Goal: Task Accomplishment & Management: Manage account settings

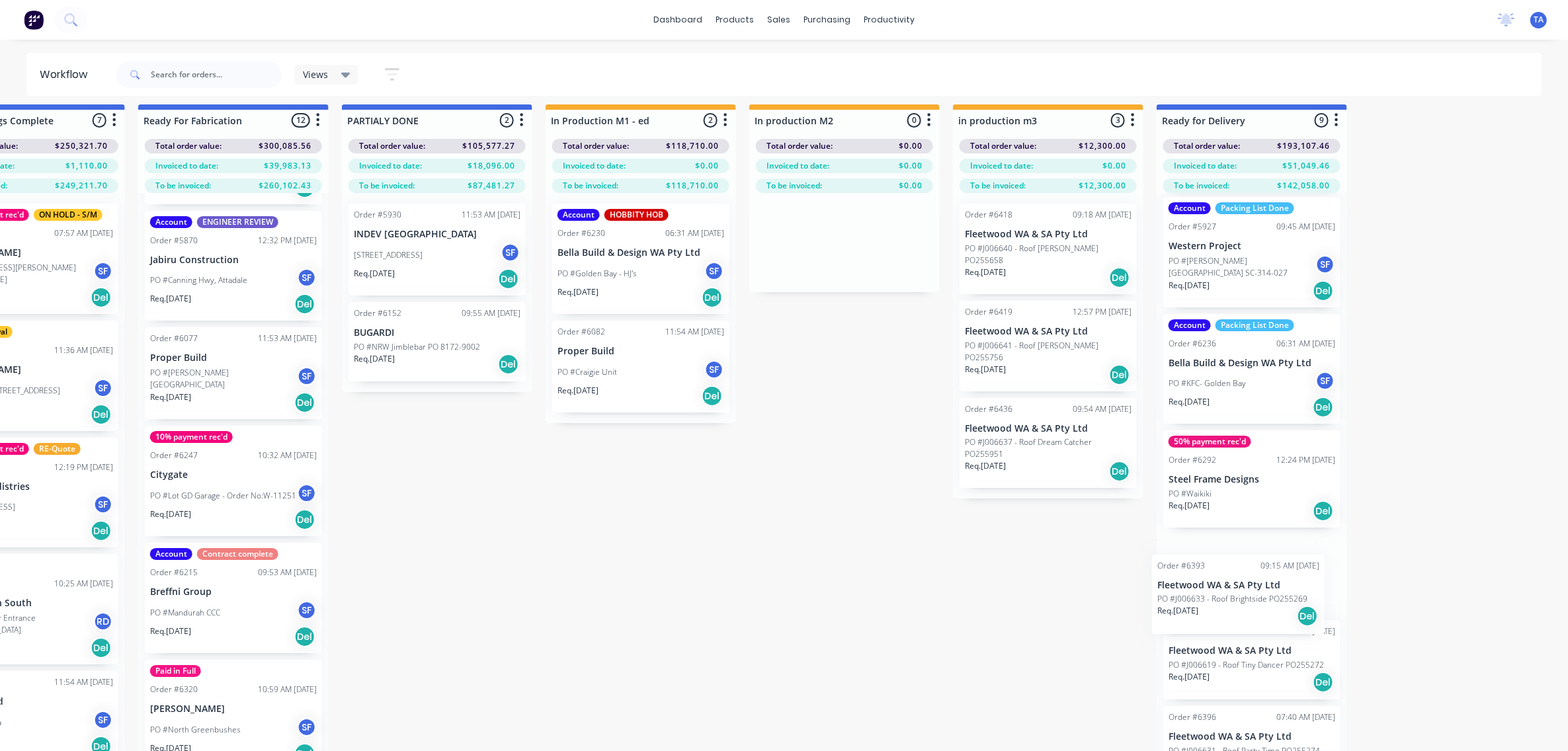
scroll to position [16, 1731]
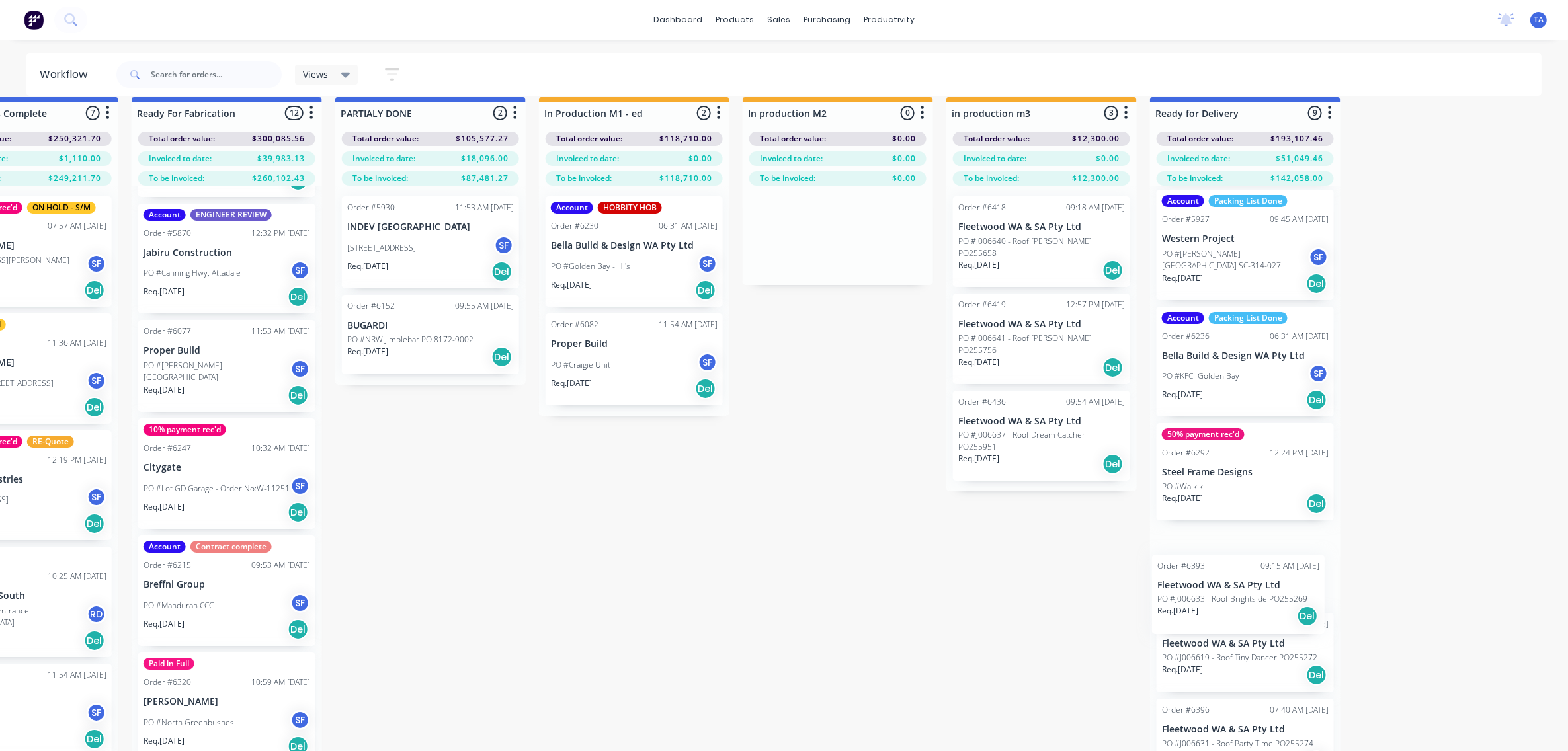
drag, startPoint x: 1300, startPoint y: 633, endPoint x: 1250, endPoint y: 626, distance: 50.5
click at [1250, 626] on div "50% payment rec'd Packing List Done Order #5833 01:10 PM [DATE] Clear Sky Build…" at bounding box center [1244, 481] width 190 height 592
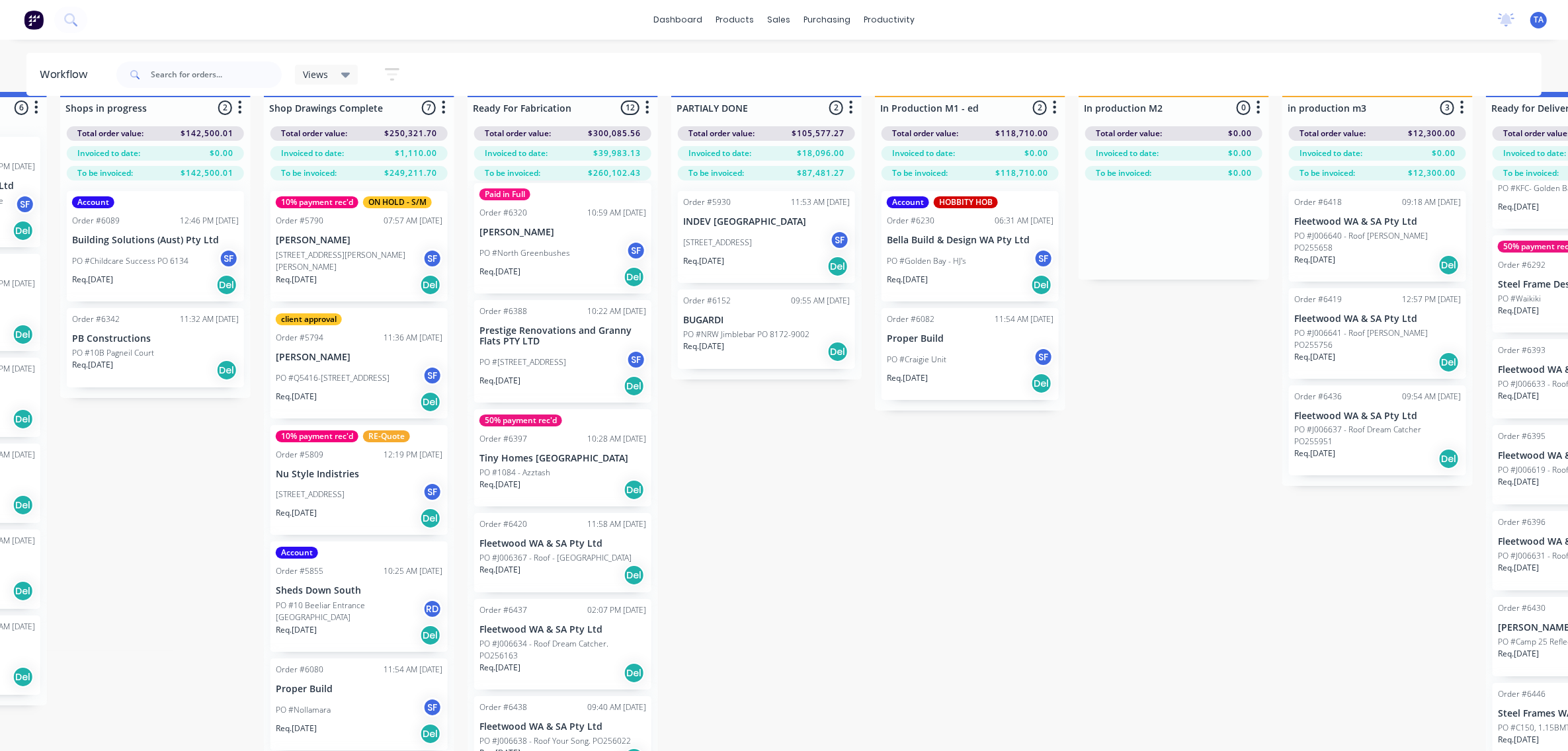
scroll to position [20, 1349]
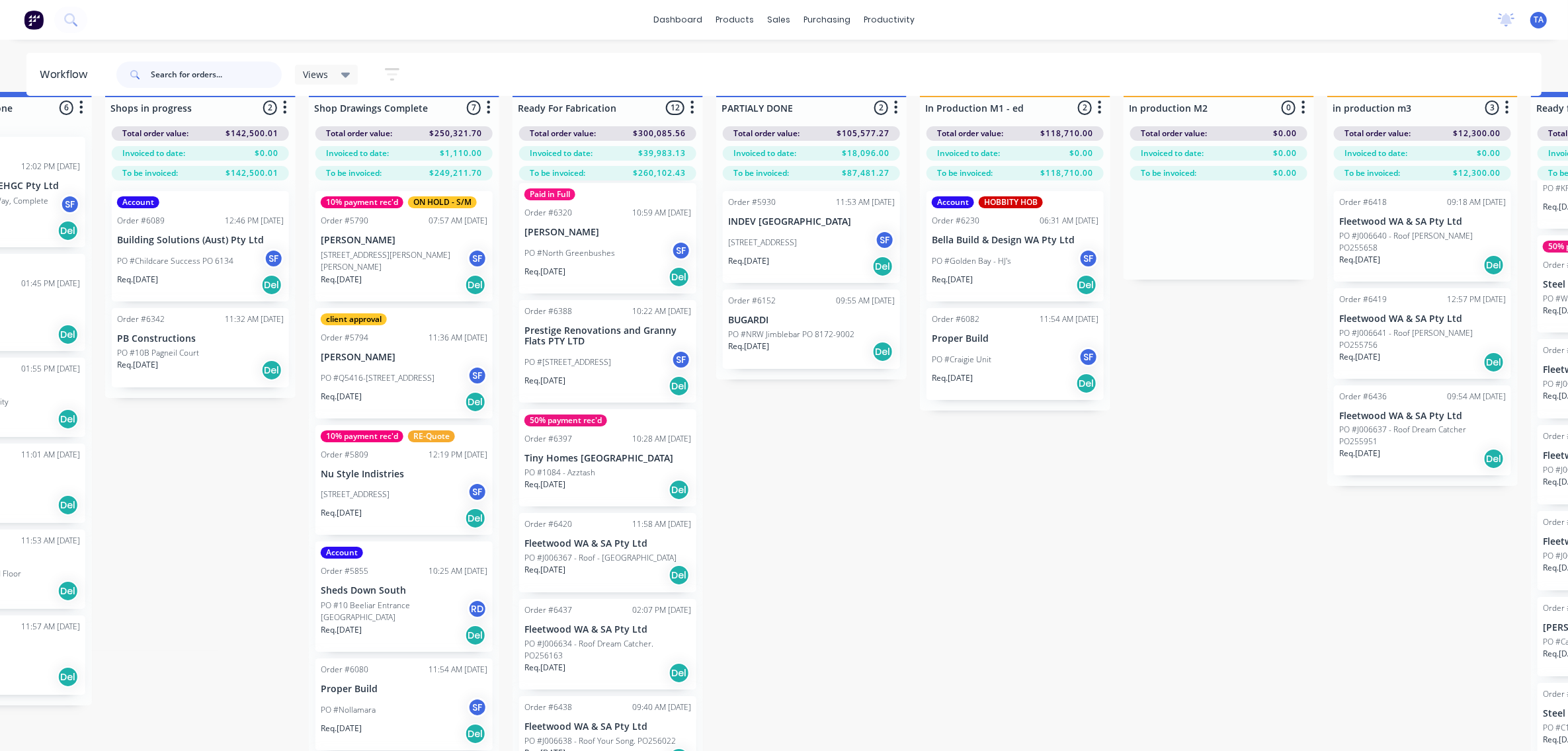
click at [214, 64] on input "text" at bounding box center [216, 74] width 131 height 26
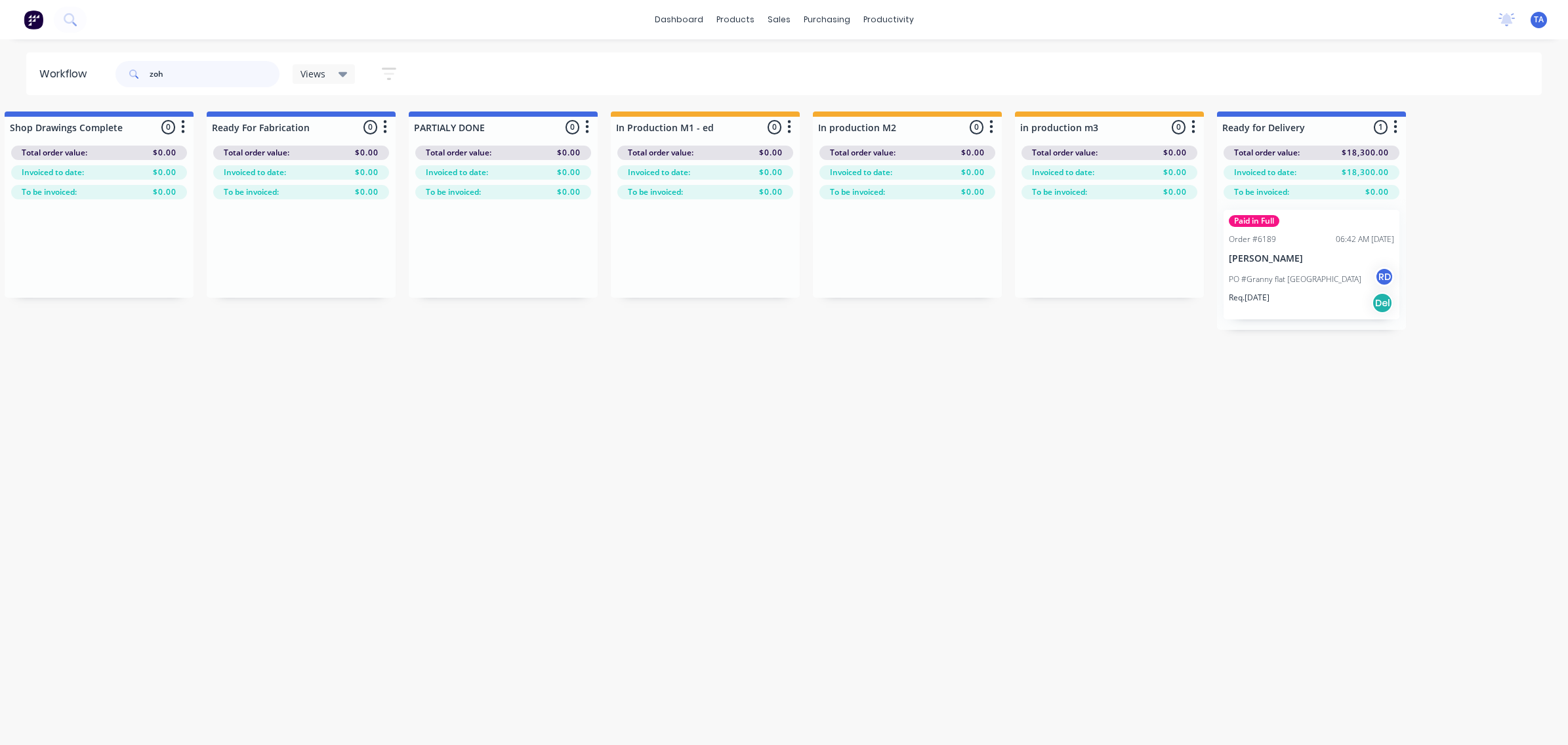
scroll to position [0, 1649]
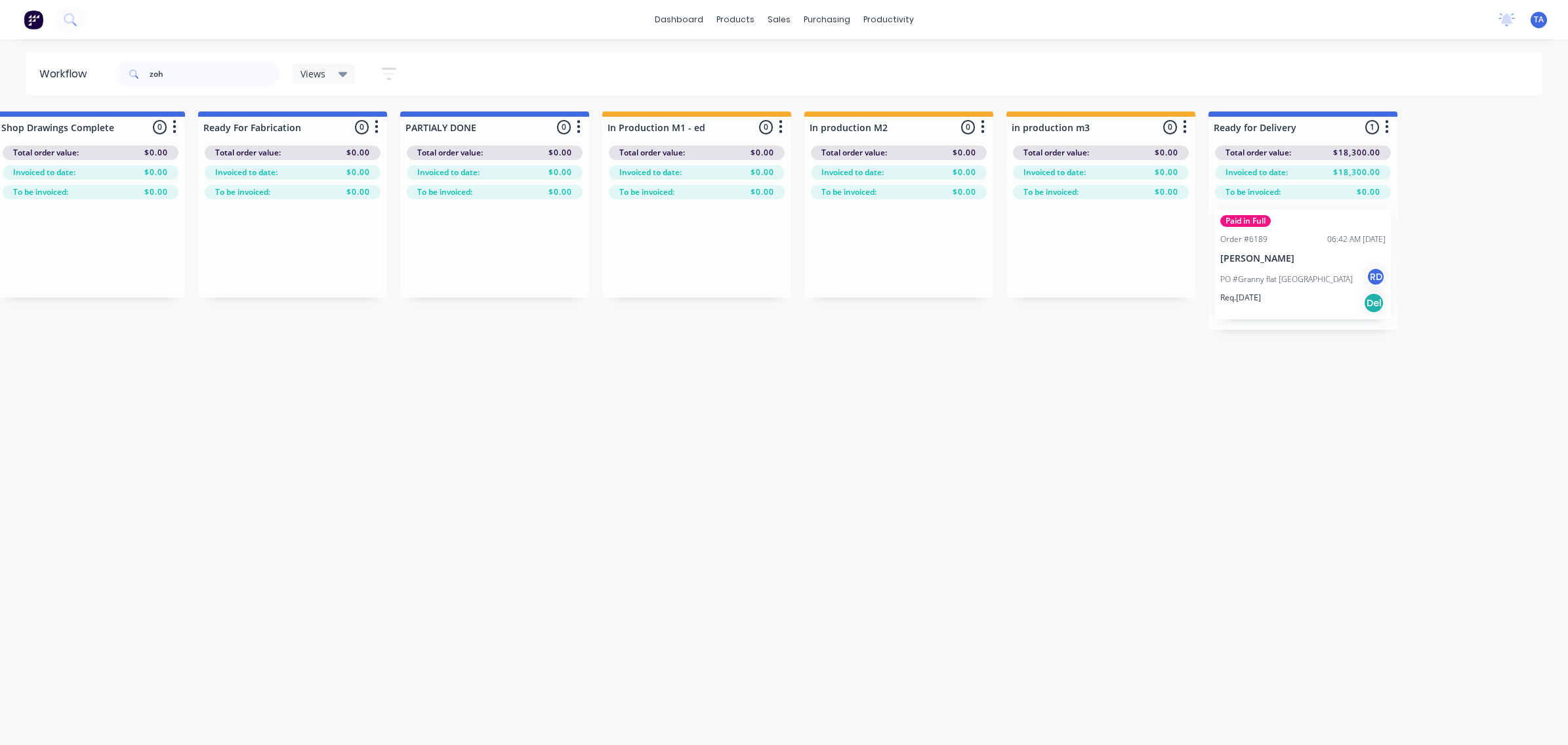
click at [1326, 270] on div "PO #Granny flat [GEOGRAPHIC_DATA]" at bounding box center [1303, 279] width 165 height 25
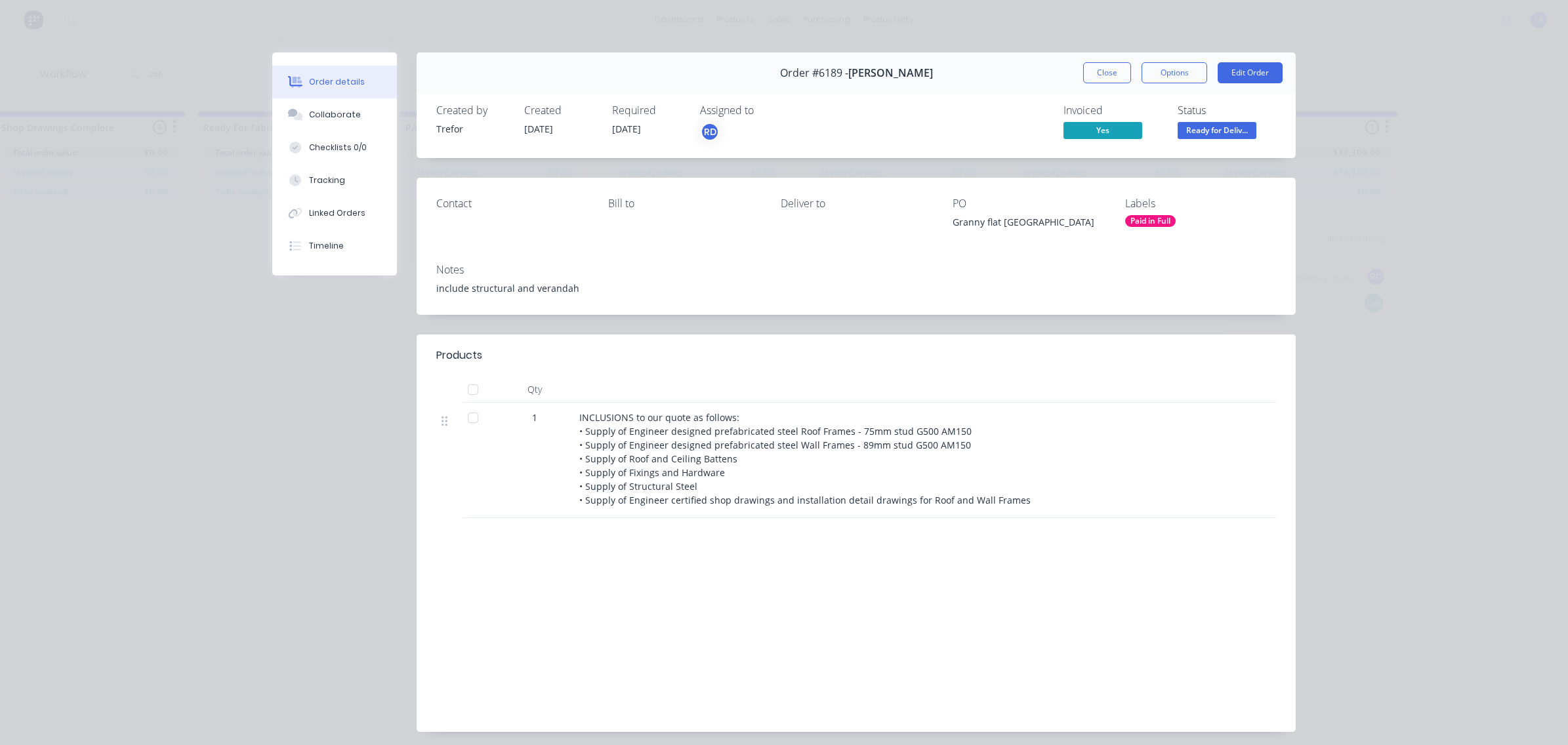
click at [717, 489] on div "INCLUSIONS to our quote as follows: • Supply of Engineer designed prefabricated…" at bounding box center [837, 459] width 514 height 97
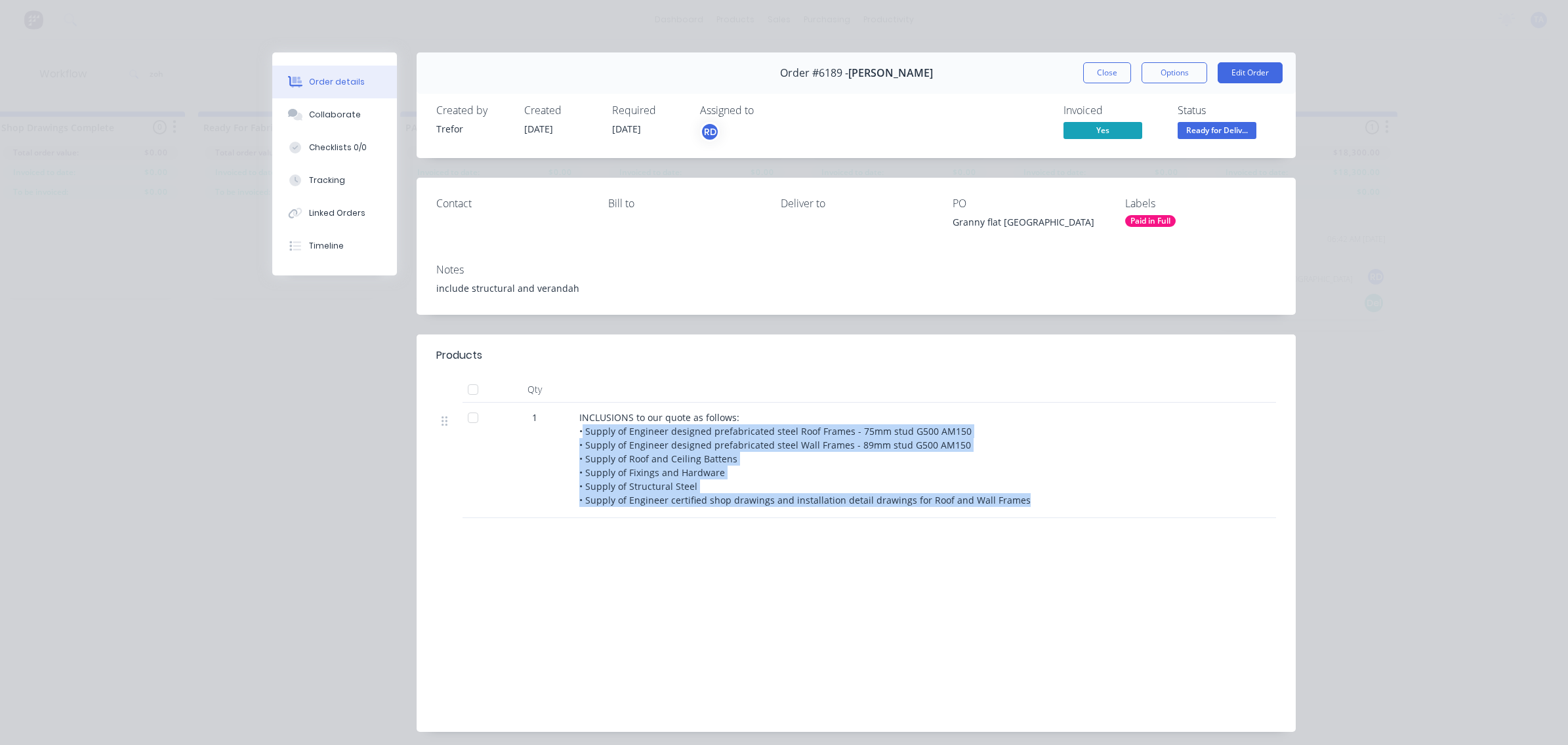
drag, startPoint x: 576, startPoint y: 428, endPoint x: 1141, endPoint y: 547, distance: 577.4
click at [1141, 547] on div "Products Qty 1 INCLUSIONS to our quote as follows: • Supply of Engineer designe…" at bounding box center [856, 533] width 879 height 397
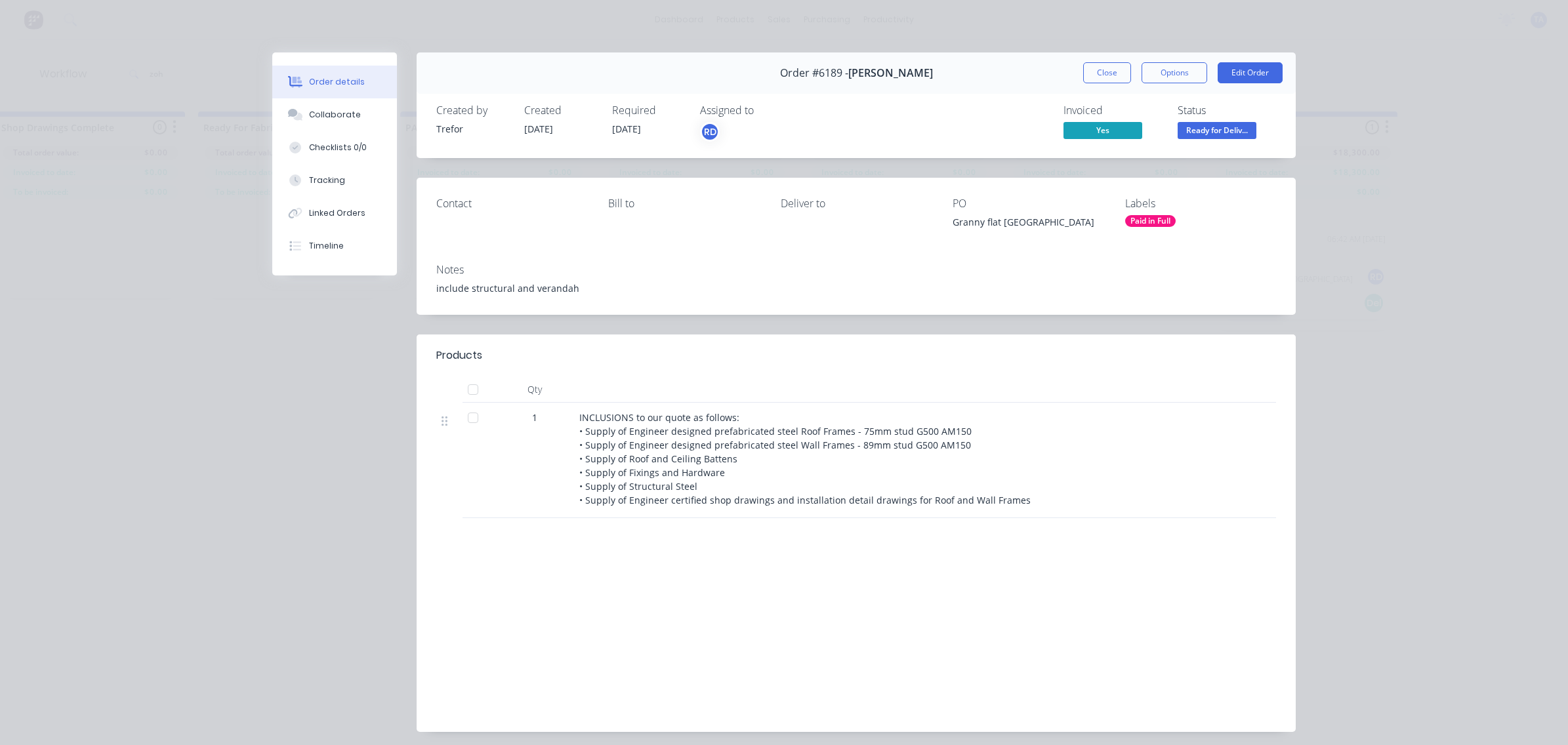
click at [574, 430] on div "INCLUSIONS to our quote as follows: • Supply of Engineer designed prefabricated…" at bounding box center [837, 460] width 525 height 115
click at [580, 429] on span "INCLUSIONS to our quote as follows: • Supply of Engineer designed prefabricated…" at bounding box center [805, 459] width 451 height 95
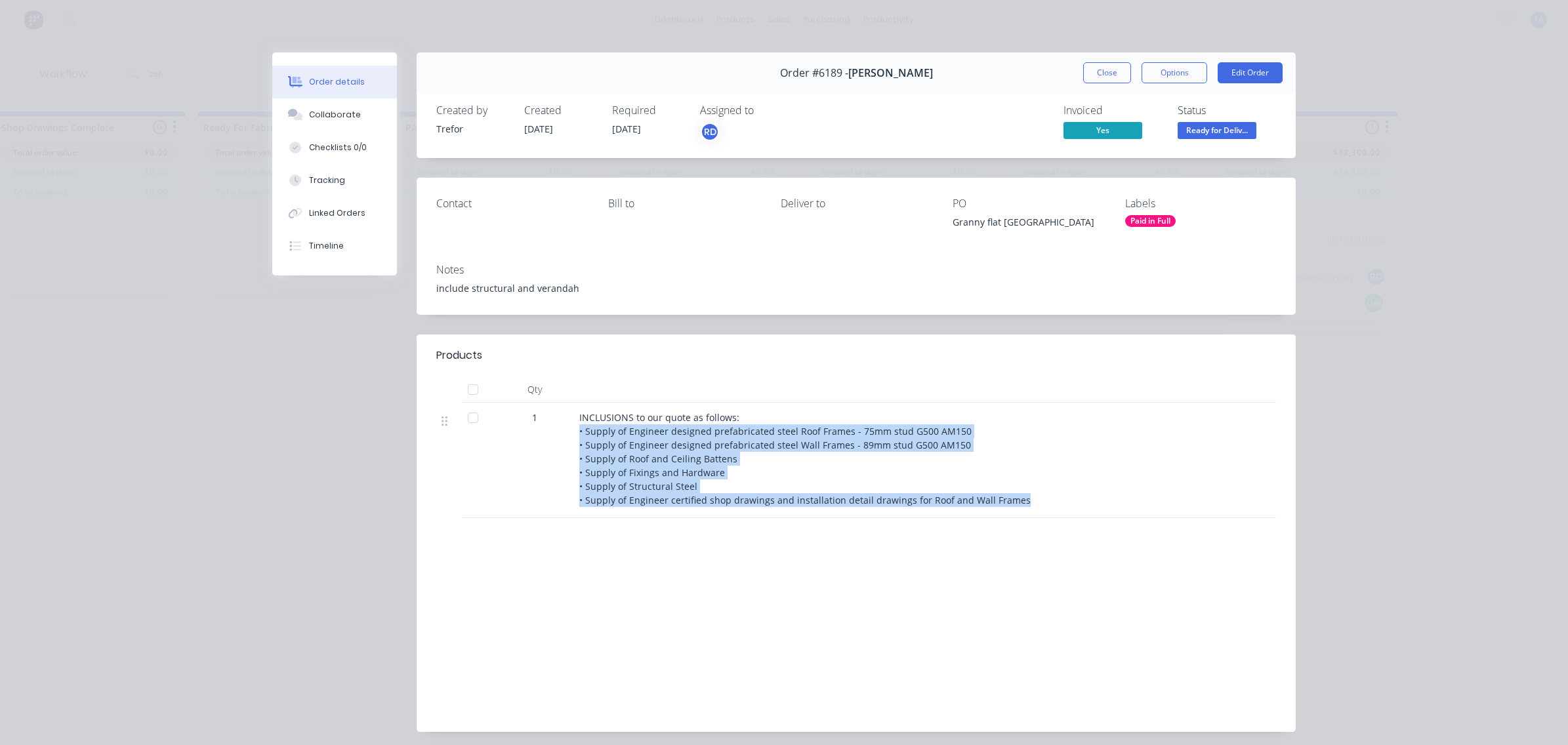
drag, startPoint x: 574, startPoint y: 427, endPoint x: 1002, endPoint y: 532, distance: 440.7
click at [1002, 532] on div "Products Qty 1 INCLUSIONS to our quote as follows: • Supply of Engineer designe…" at bounding box center [856, 533] width 879 height 397
click at [997, 507] on div "INCLUSIONS to our quote as follows: • Supply of Engineer designed prefabricated…" at bounding box center [837, 459] width 514 height 97
click at [1008, 496] on div "INCLUSIONS to our quote as follows: • Supply of Engineer designed prefabricated…" at bounding box center [837, 459] width 514 height 97
click at [950, 492] on div "INCLUSIONS to our quote as follows: • Supply of Engineer designed prefabricated…" at bounding box center [837, 459] width 514 height 97
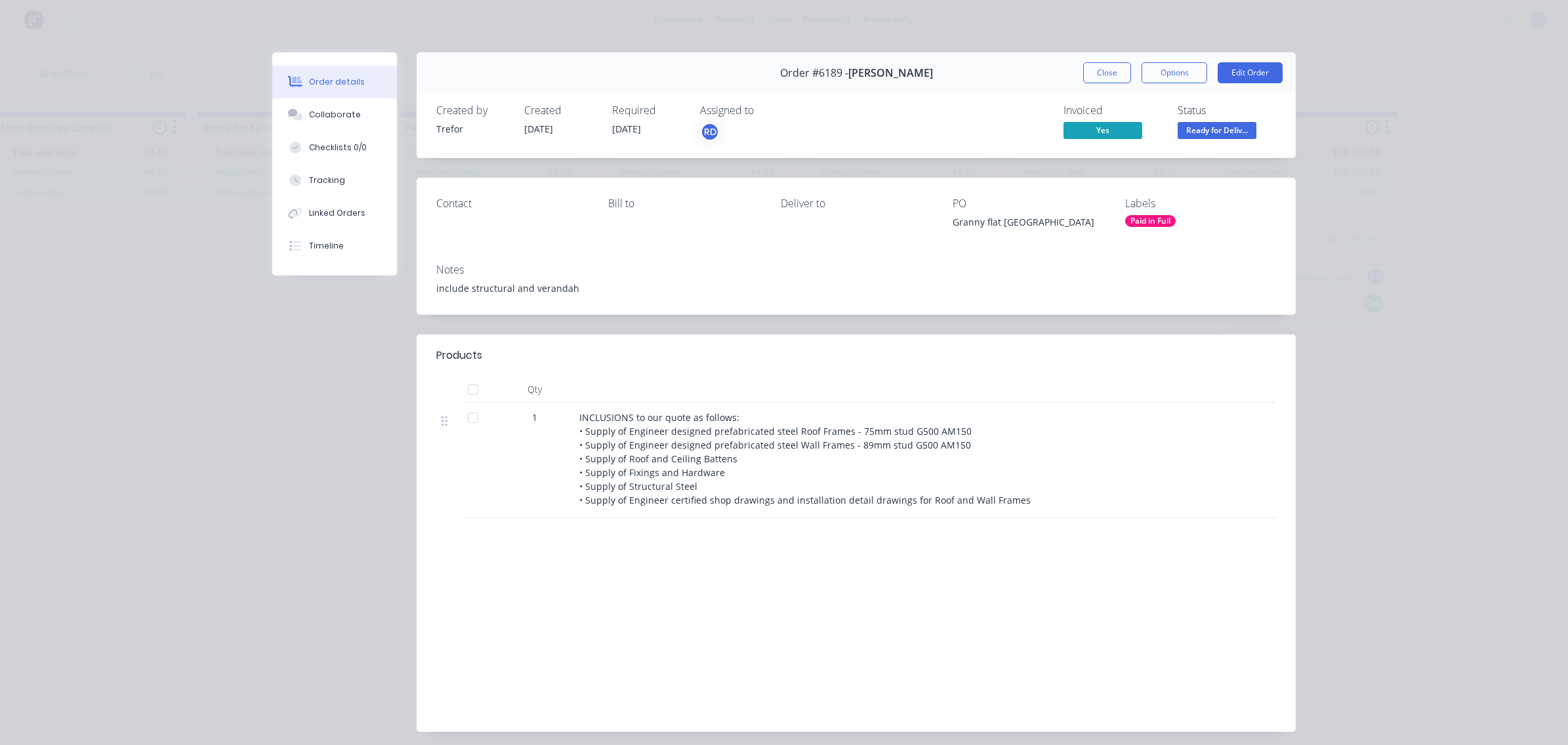
click at [614, 482] on span "INCLUSIONS to our quote as follows: • Supply of Engineer designed prefabricated…" at bounding box center [805, 459] width 451 height 95
click at [641, 492] on span "INCLUSIONS to our quote as follows: • Supply of Engineer designed prefabricated…" at bounding box center [805, 459] width 451 height 95
click at [670, 484] on span "INCLUSIONS to our quote as follows: • Supply of Engineer designed prefabricated…" at bounding box center [805, 459] width 451 height 95
click at [670, 484] on span "INCLUSIONS to our quote as follows: • Supply of Engineer designed prefabricated…" at bounding box center [805, 459] width 451 height 95
drag, startPoint x: 670, startPoint y: 484, endPoint x: 690, endPoint y: 485, distance: 20.0
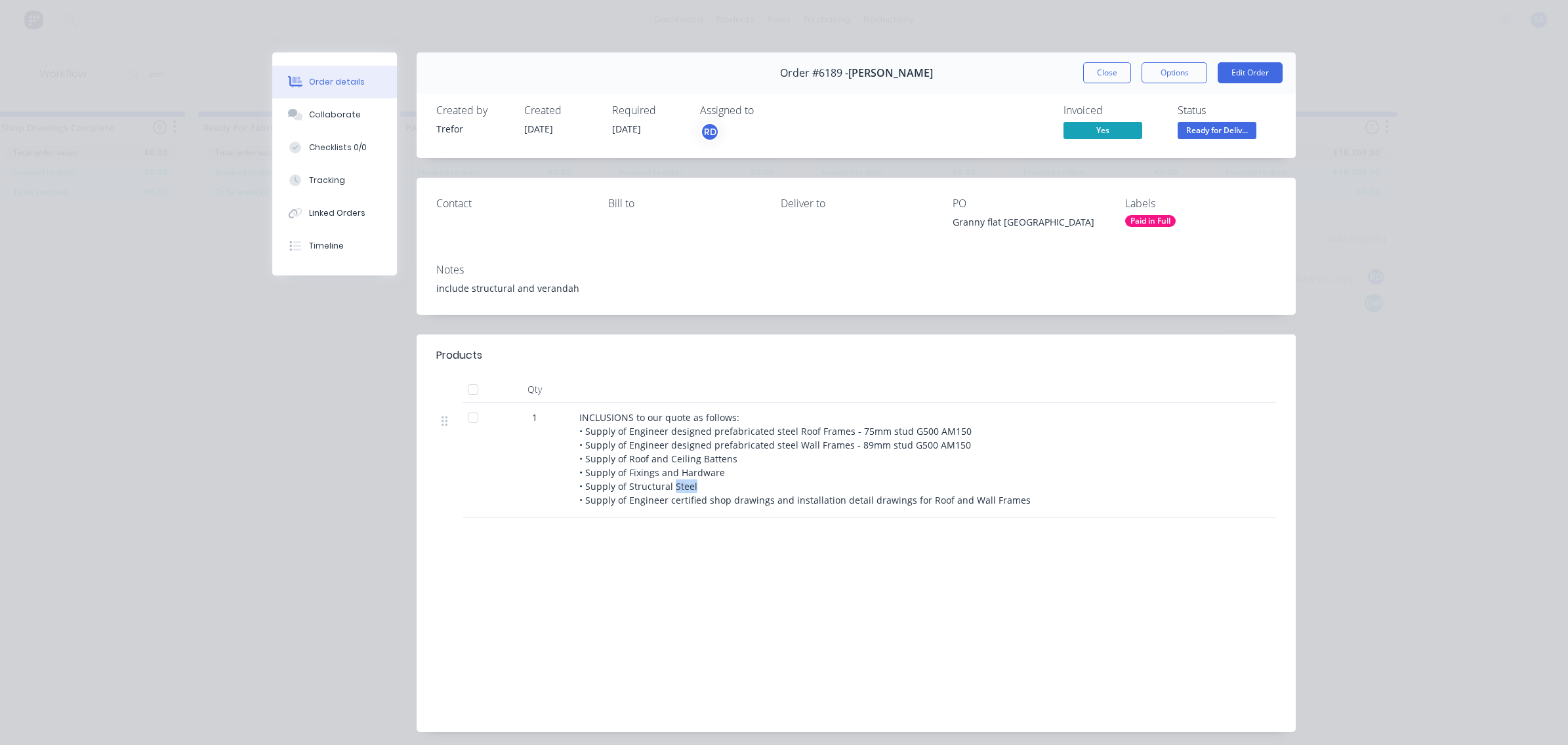
click at [690, 485] on div "INCLUSIONS to our quote as follows: • Supply of Engineer designed prefabricated…" at bounding box center [837, 459] width 514 height 97
click at [687, 486] on div "INCLUSIONS to our quote as follows: • Supply of Engineer designed prefabricated…" at bounding box center [837, 459] width 514 height 97
click at [334, 113] on div "Collaborate" at bounding box center [335, 115] width 52 height 12
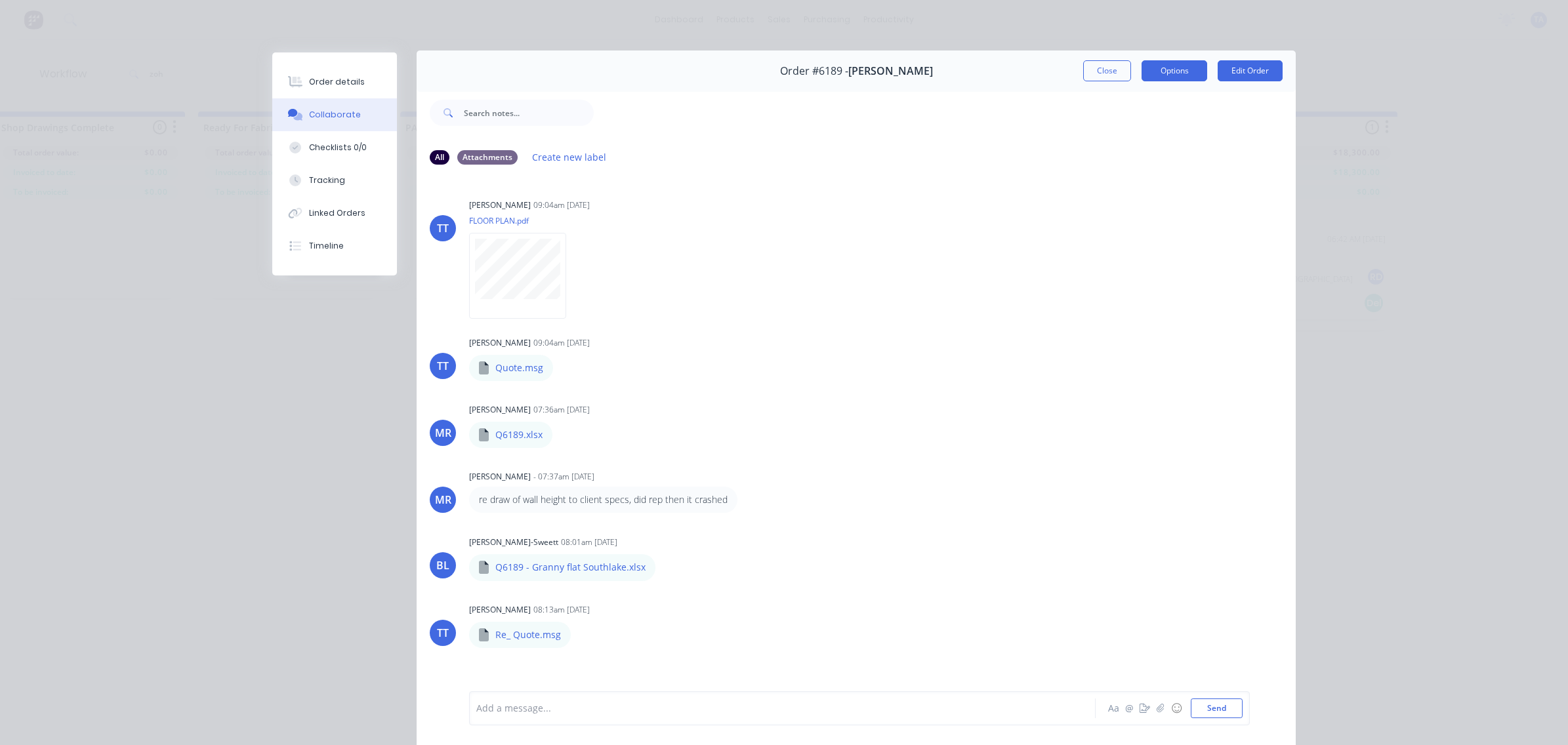
scroll to position [0, 0]
click at [1089, 89] on div at bounding box center [945, 114] width 702 height 53
click at [1091, 72] on button "Close" at bounding box center [1107, 73] width 48 height 21
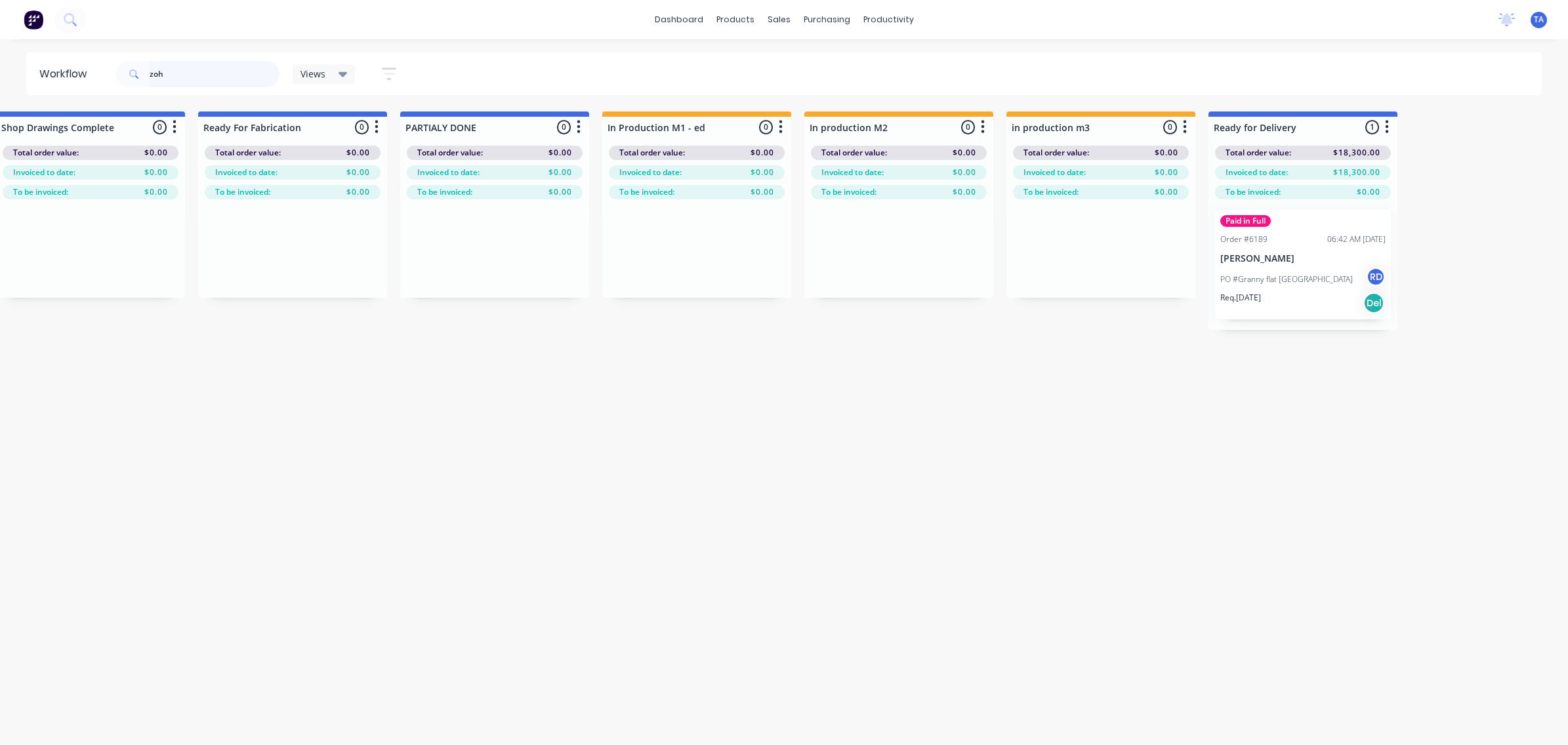
click at [190, 74] on input "zoh" at bounding box center [214, 74] width 130 height 26
type input "\"
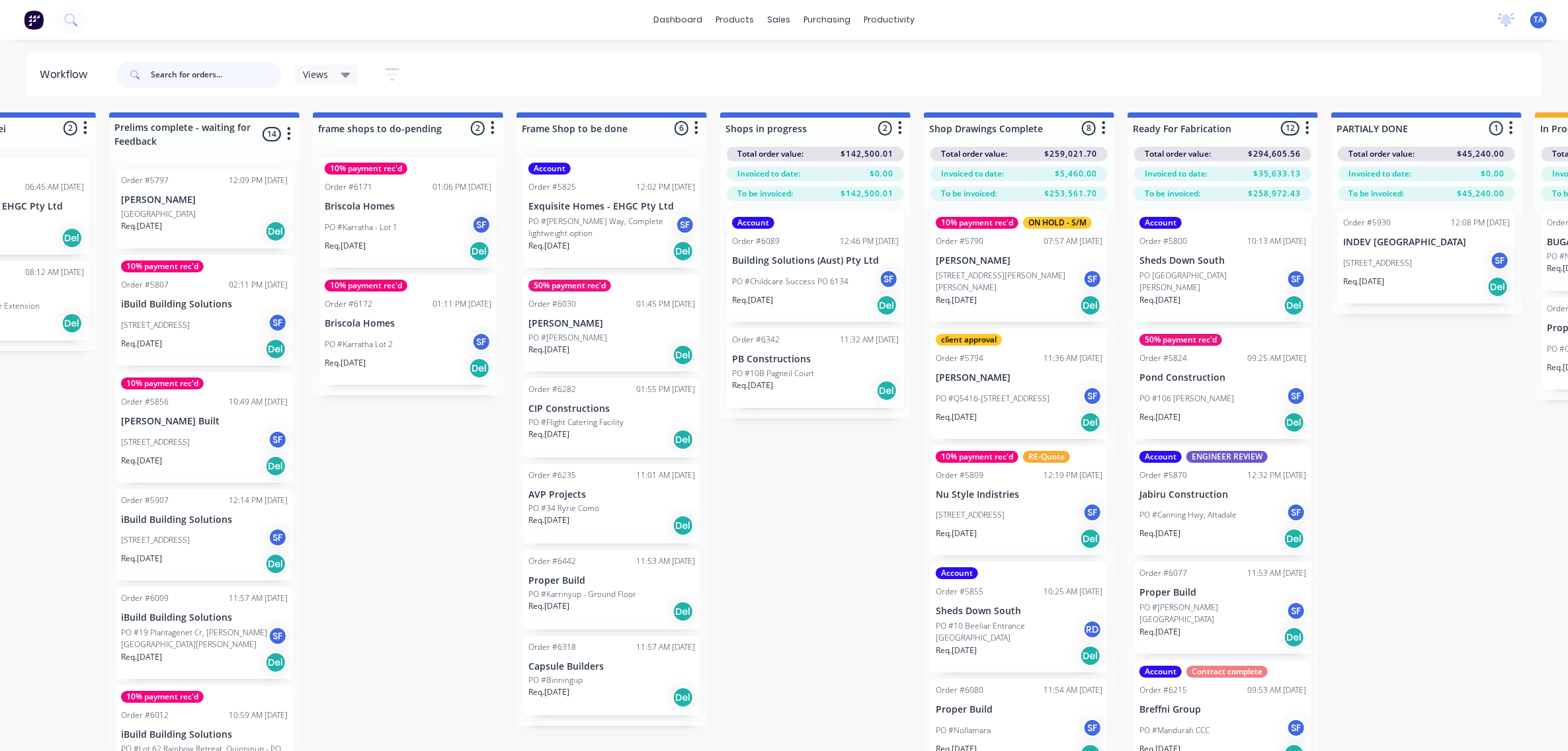
scroll to position [0, 736]
click at [1302, 127] on button "button" at bounding box center [1305, 128] width 16 height 16
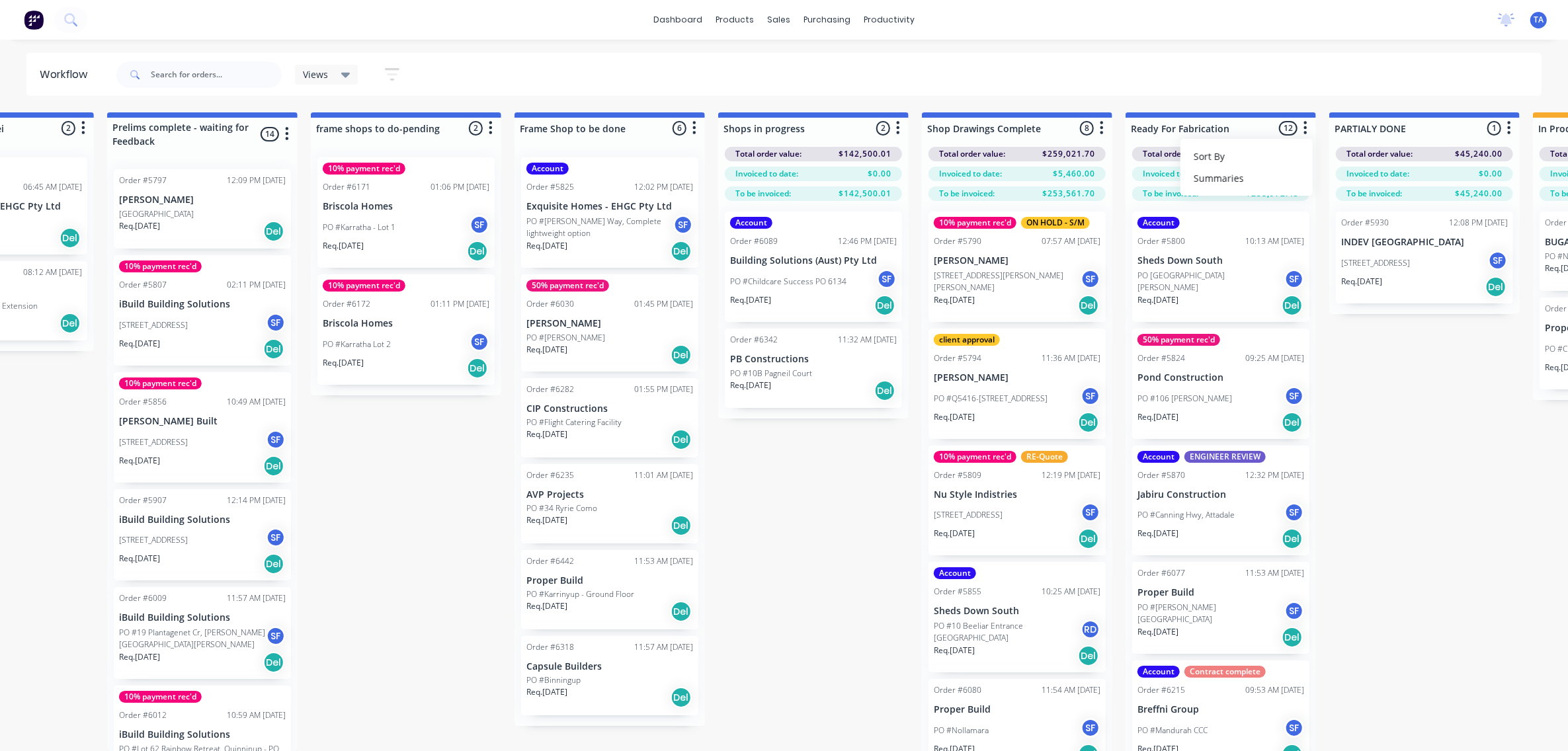
click at [1422, 506] on div "Submitted 8 Sort By Created date Required date Order number Customer name Most …" at bounding box center [932, 452] width 3357 height 681
click at [1178, 587] on p "Proper Build" at bounding box center [1221, 592] width 166 height 11
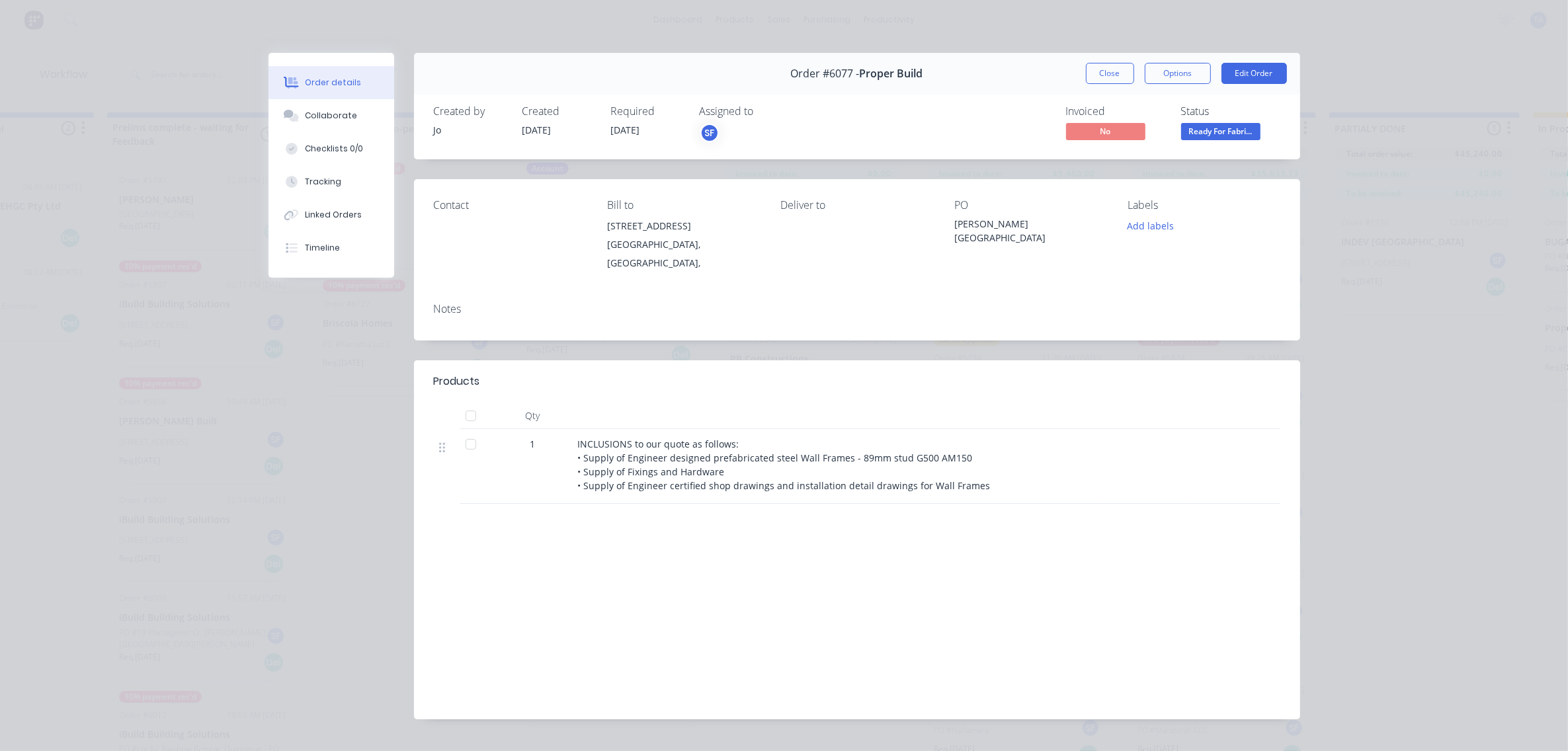
click at [1225, 129] on span "Ready For Fabri..." at bounding box center [1221, 131] width 79 height 16
click at [1377, 109] on div "Order details Collaborate Checklists 0/0 Tracking Linked Orders Timeline Order …" at bounding box center [784, 375] width 1568 height 751
click at [1138, 228] on button "Add labels" at bounding box center [1151, 226] width 61 height 18
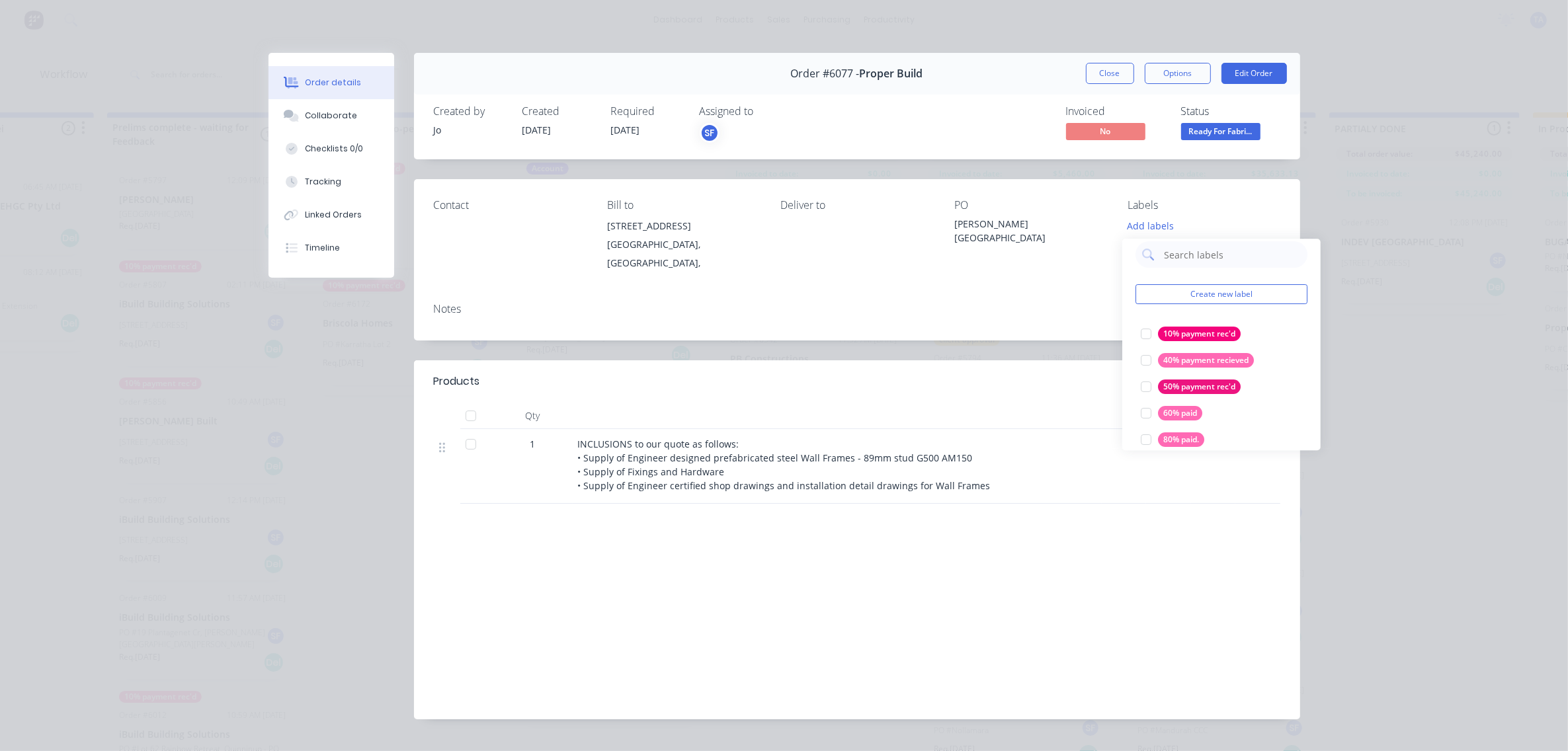
scroll to position [0, 0]
click at [989, 243] on div "[GEOGRAPHIC_DATA][PERSON_NAME]" at bounding box center [1030, 236] width 152 height 73
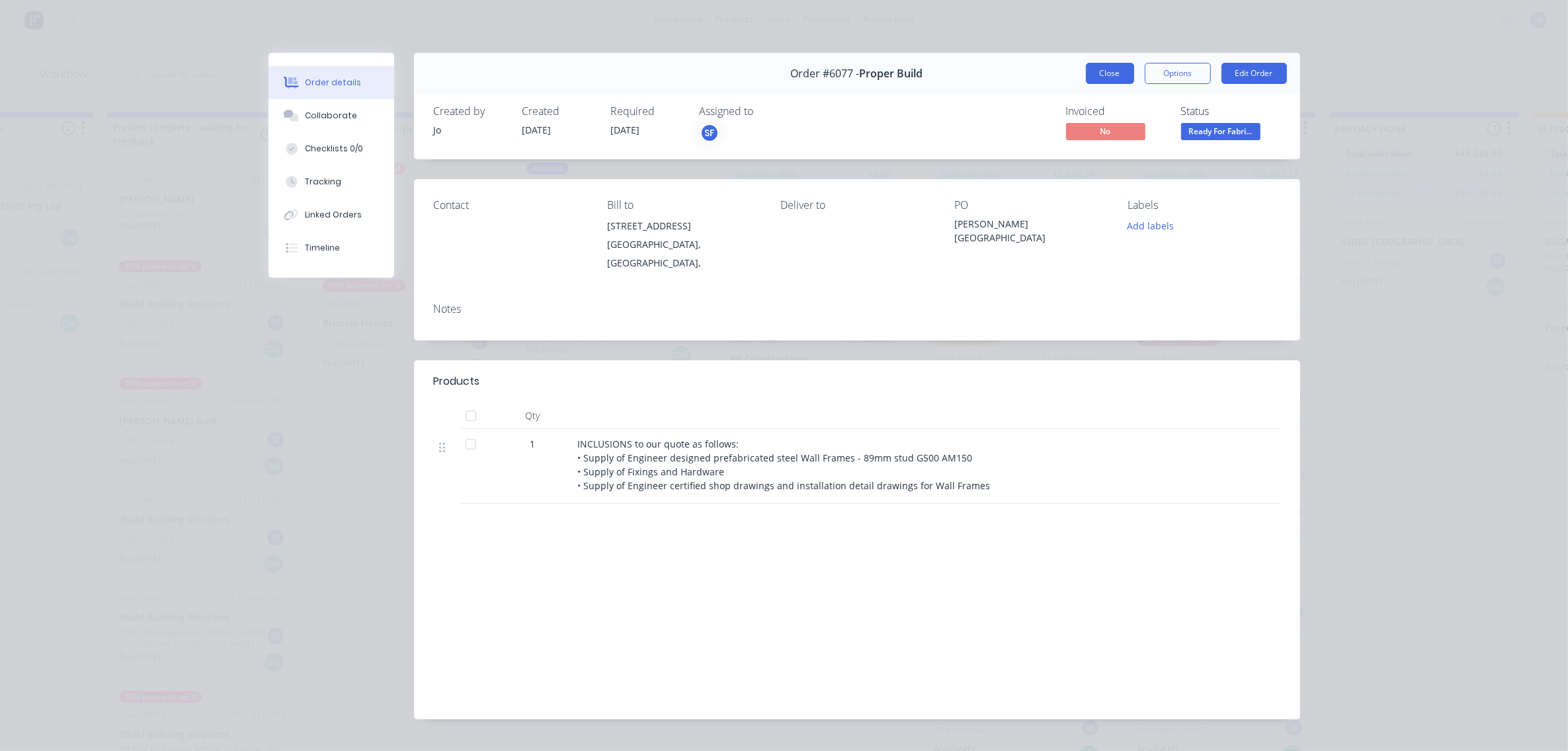
click at [1102, 64] on button "Close" at bounding box center [1110, 73] width 48 height 21
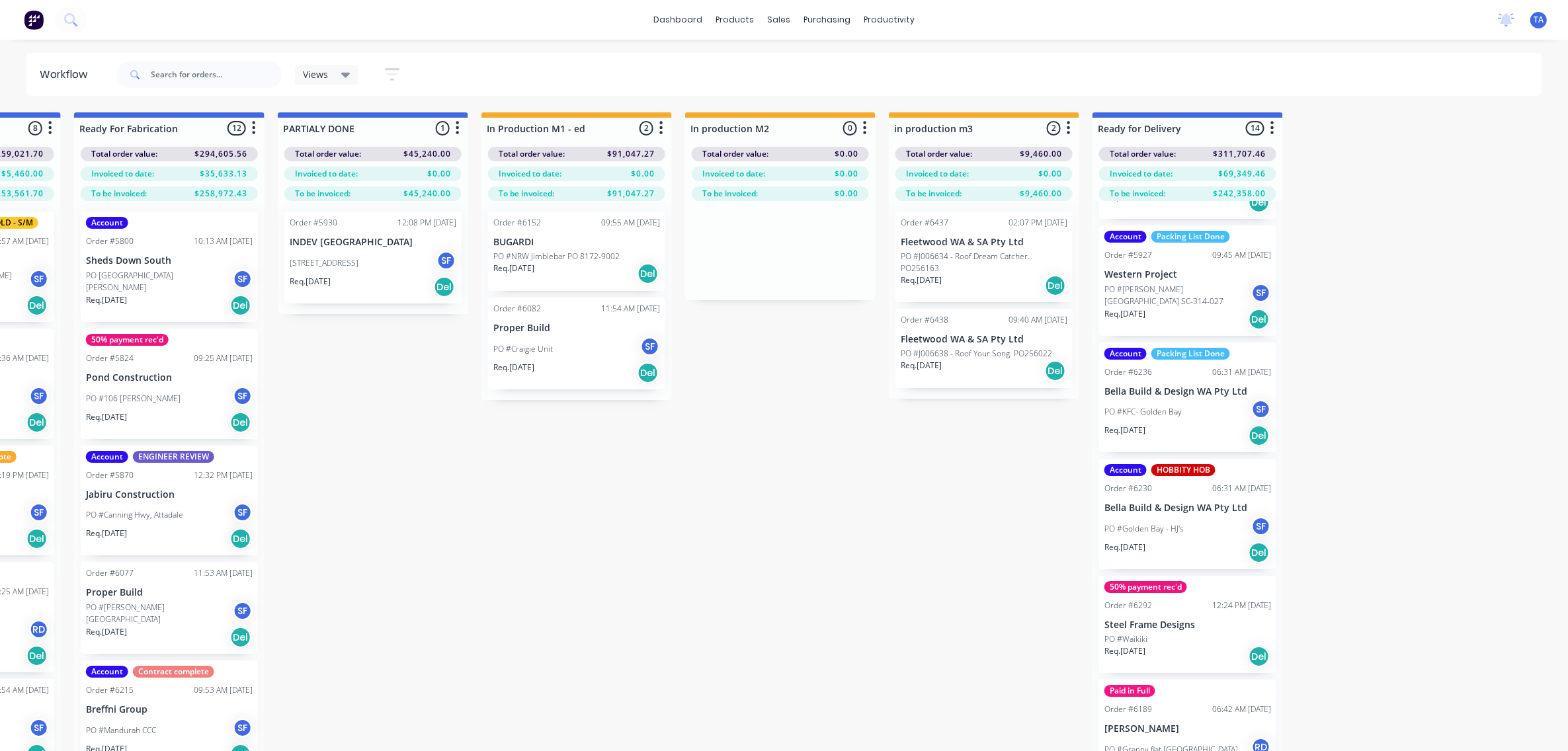
click at [1144, 390] on p "Bella Build & Design WA Pty Ltd" at bounding box center [1187, 392] width 166 height 11
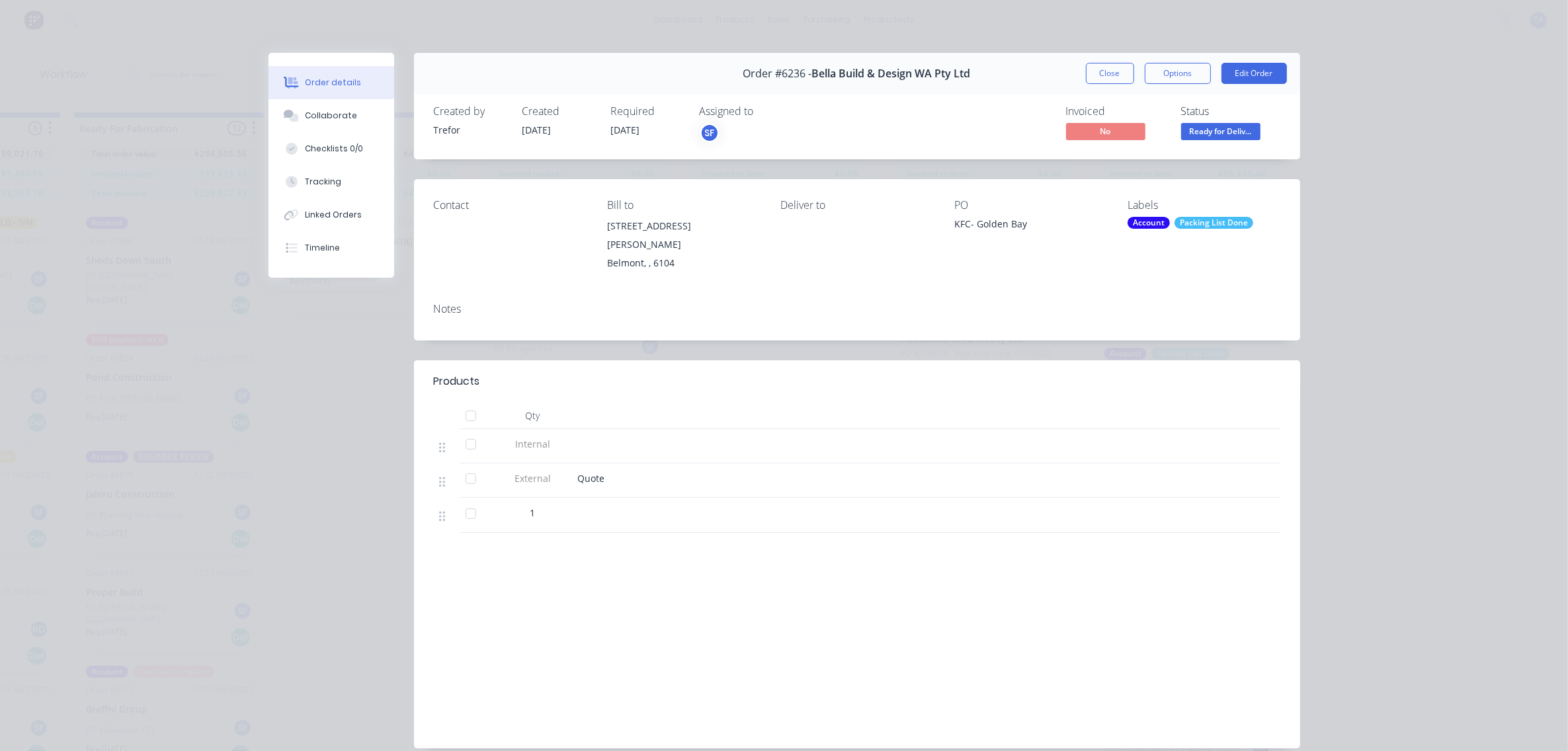
click at [1103, 70] on button "Close" at bounding box center [1110, 73] width 48 height 21
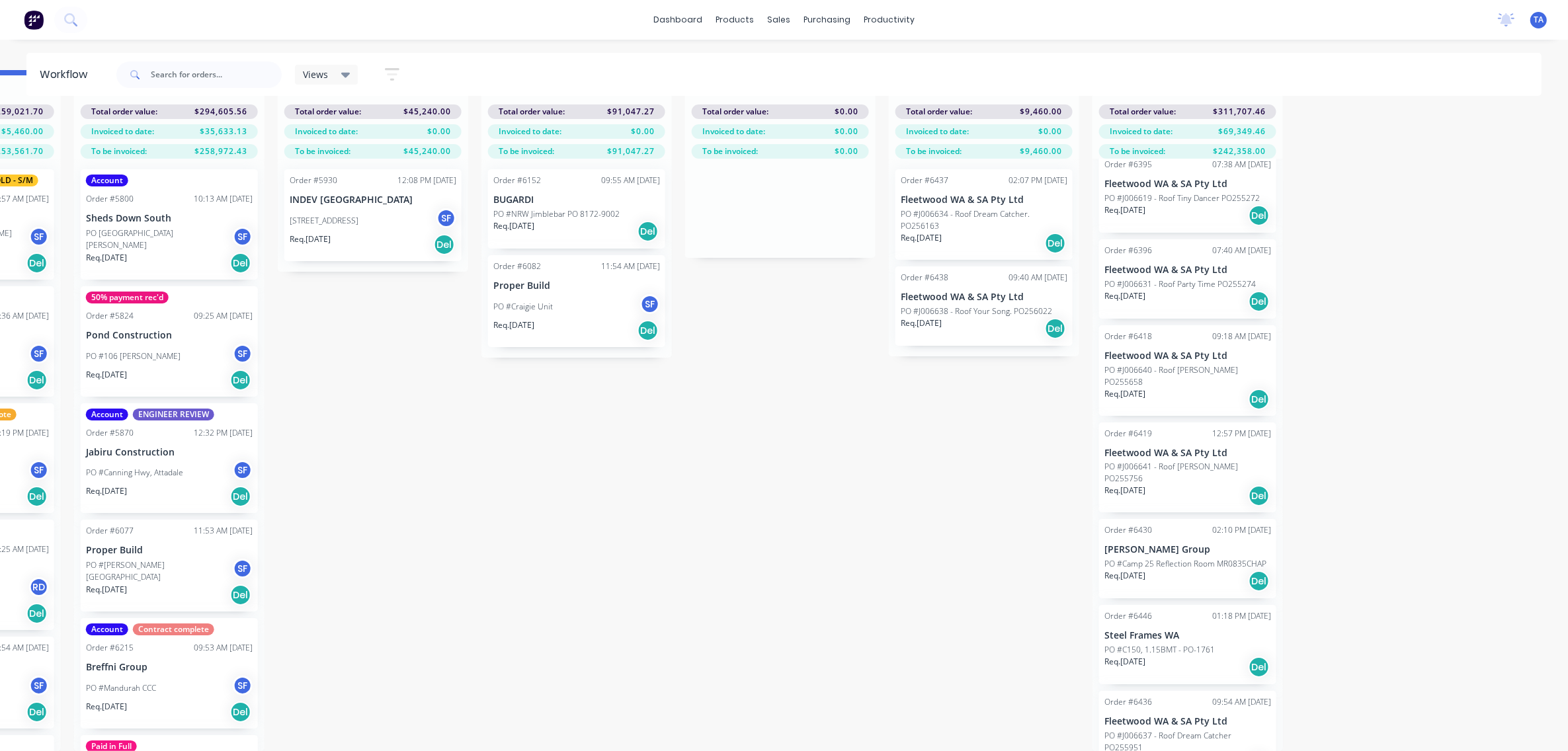
scroll to position [785, 0]
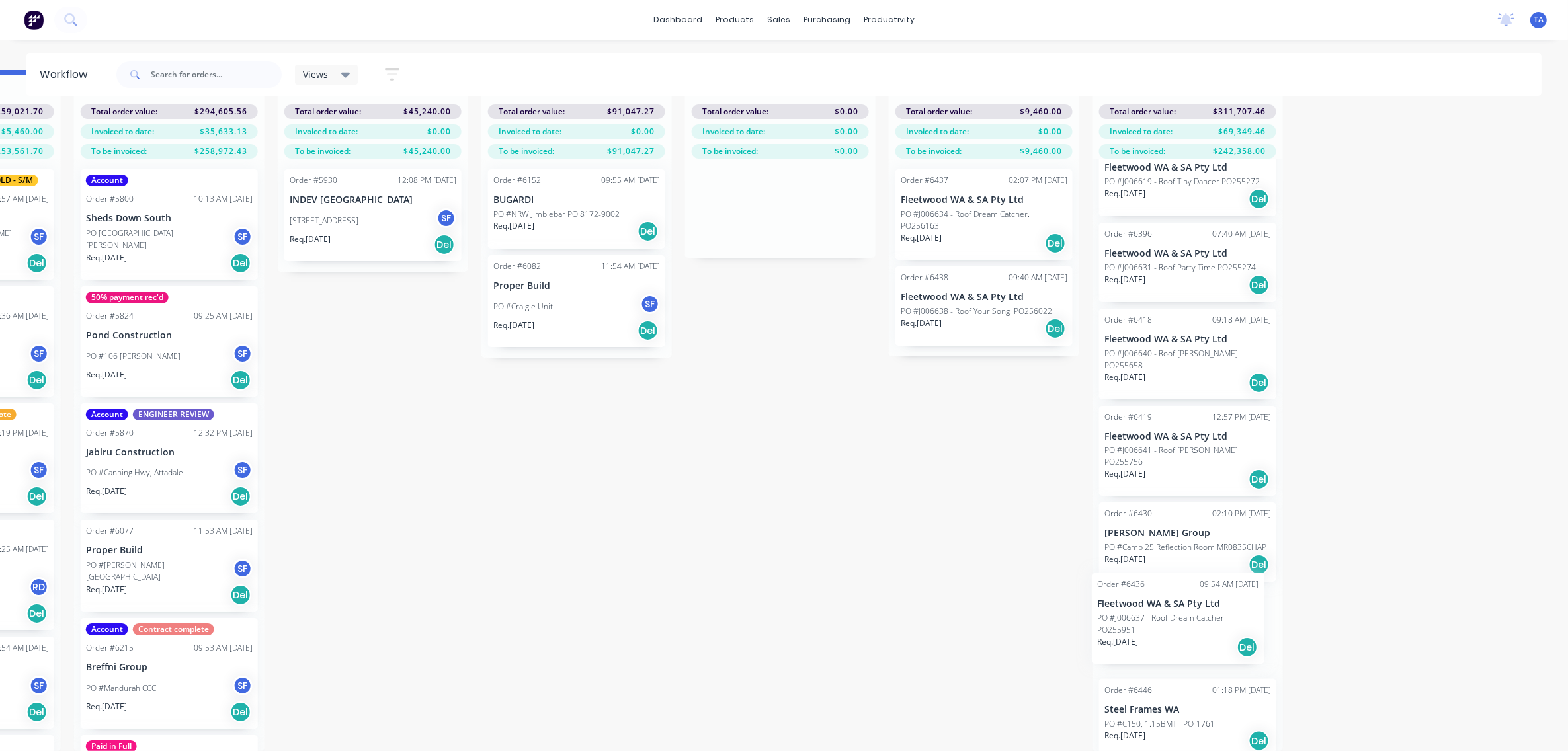
drag, startPoint x: 1169, startPoint y: 723, endPoint x: 1163, endPoint y: 603, distance: 120.1
click at [1163, 603] on div "80% paid. Packing List Done Order #5833 01:10 PM [DATE] Clear Sky Builders PO #…" at bounding box center [1188, 454] width 190 height 592
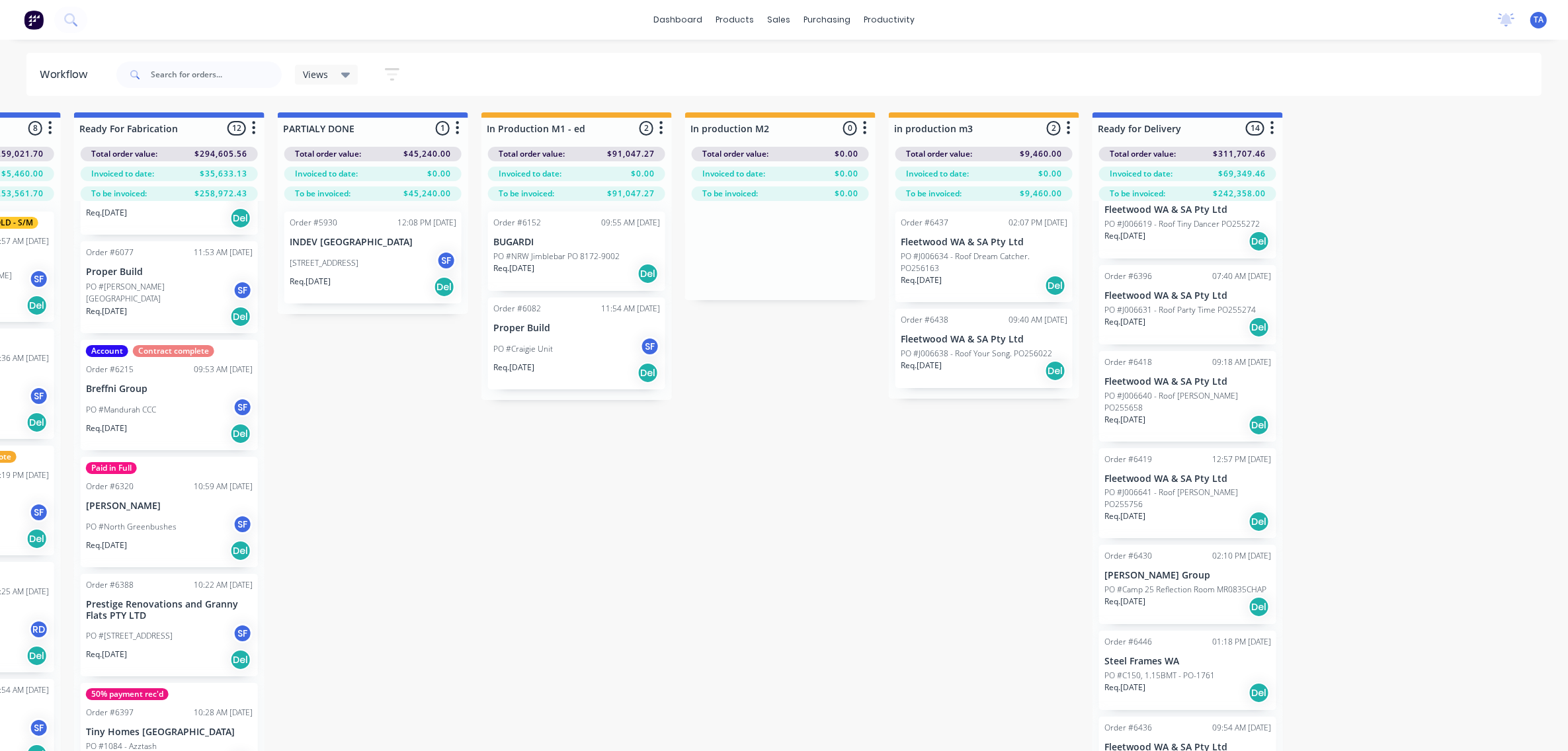
scroll to position [351, 0]
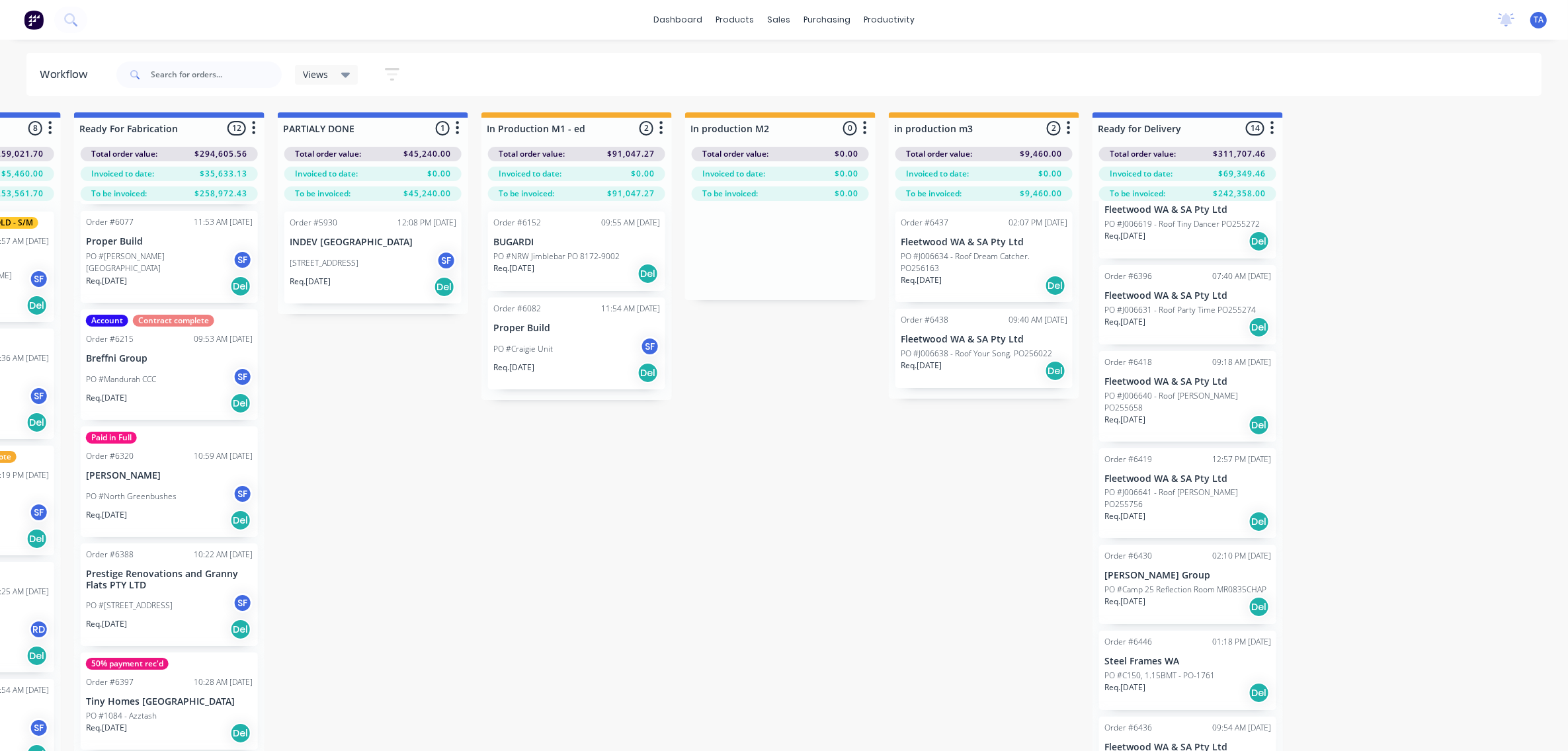
click at [182, 390] on div "PO #Mandurah CCC SF" at bounding box center [169, 380] width 166 height 25
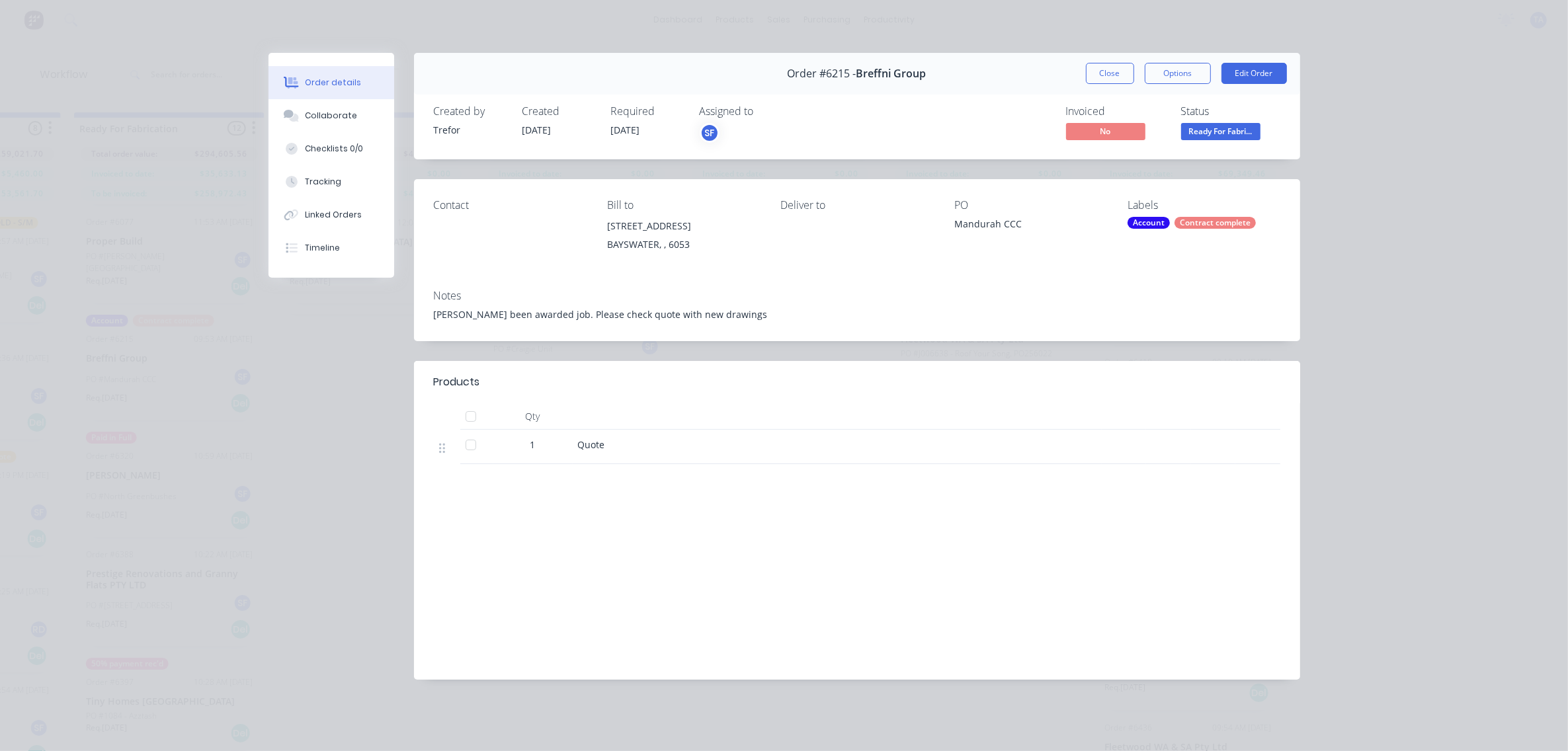
click at [1200, 222] on div "Contract complete" at bounding box center [1215, 223] width 82 height 12
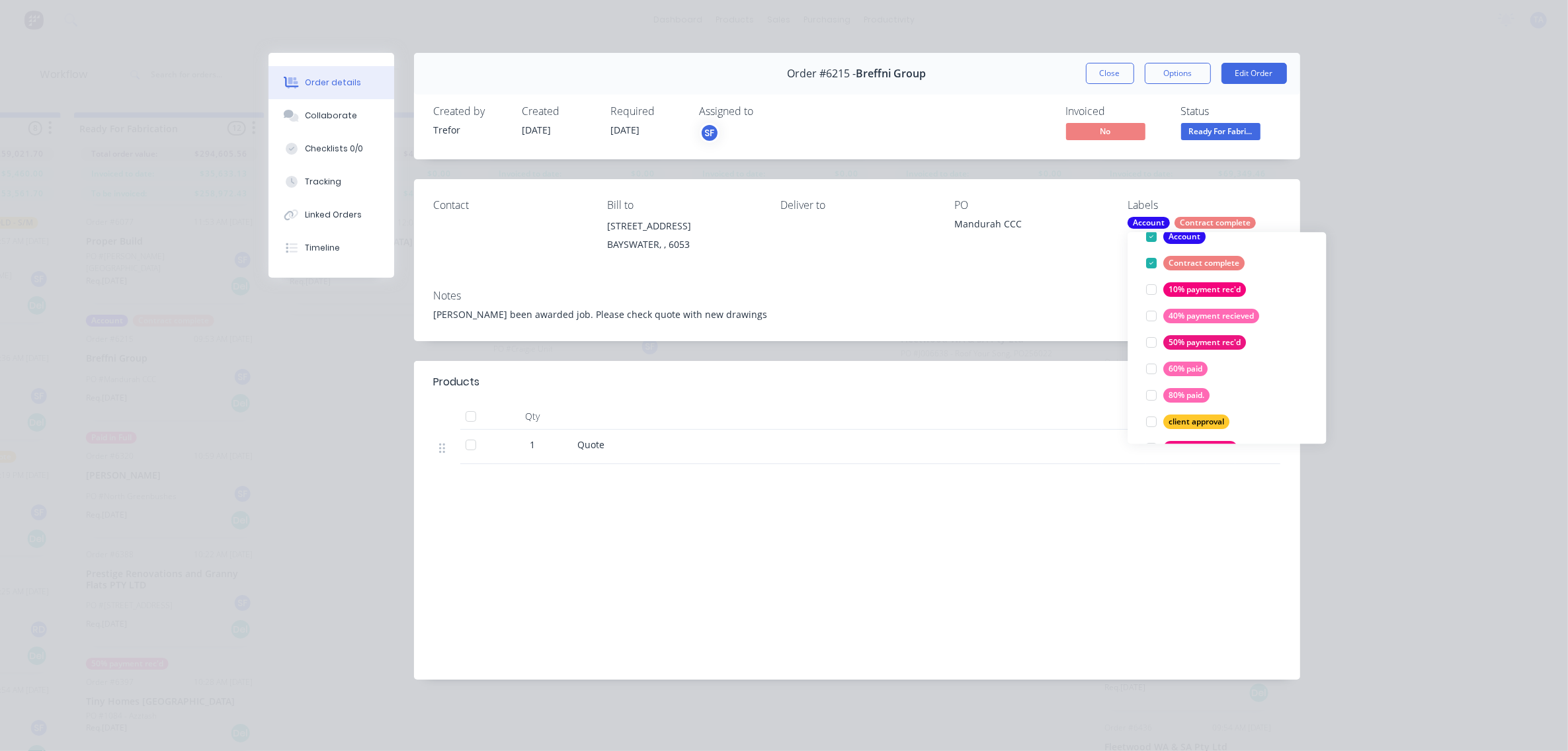
scroll to position [0, 0]
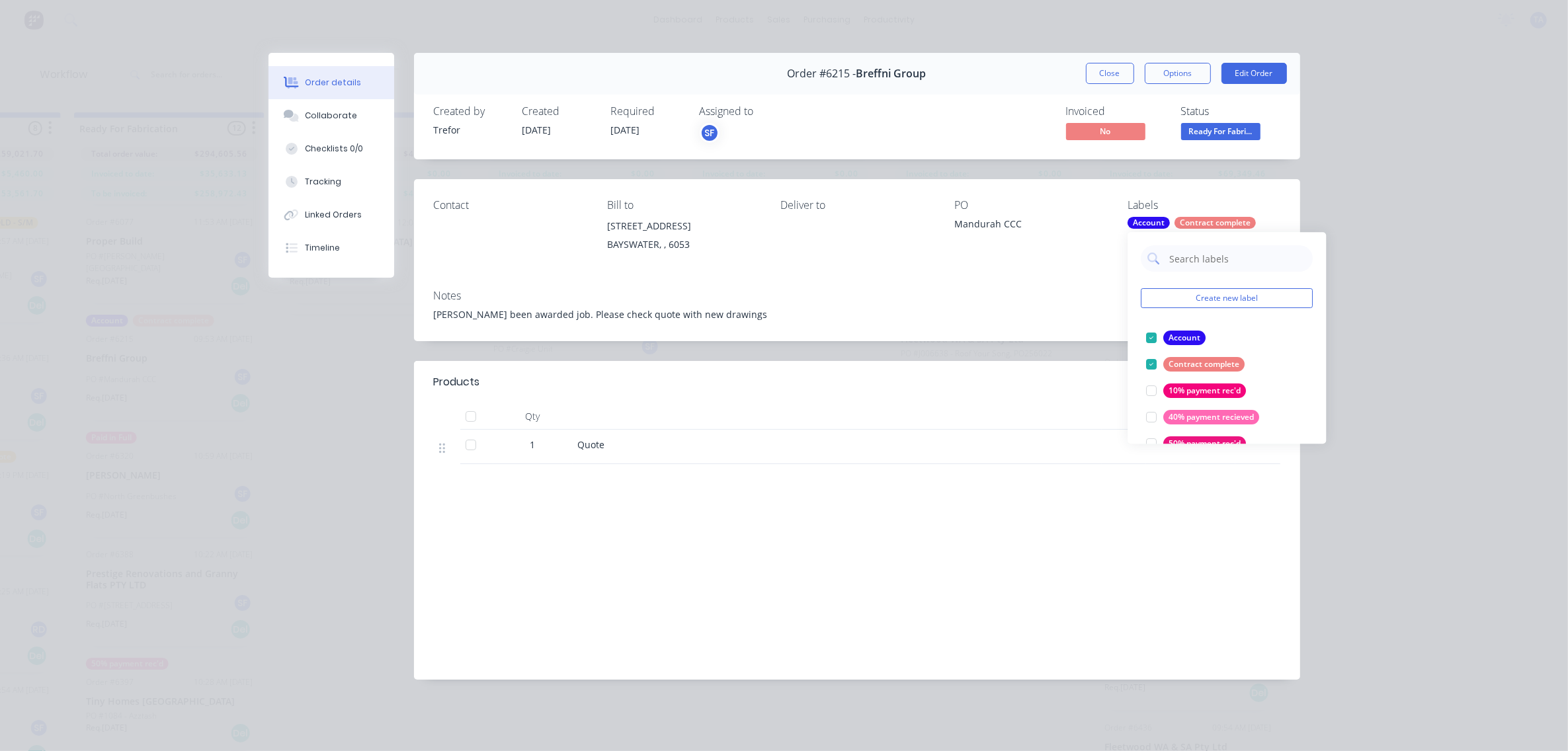
click at [1089, 261] on div "Contact Bill to [STREET_ADDRESS] Deliver to PO Mandurah CCC Labels Account Cont…" at bounding box center [857, 228] width 886 height 100
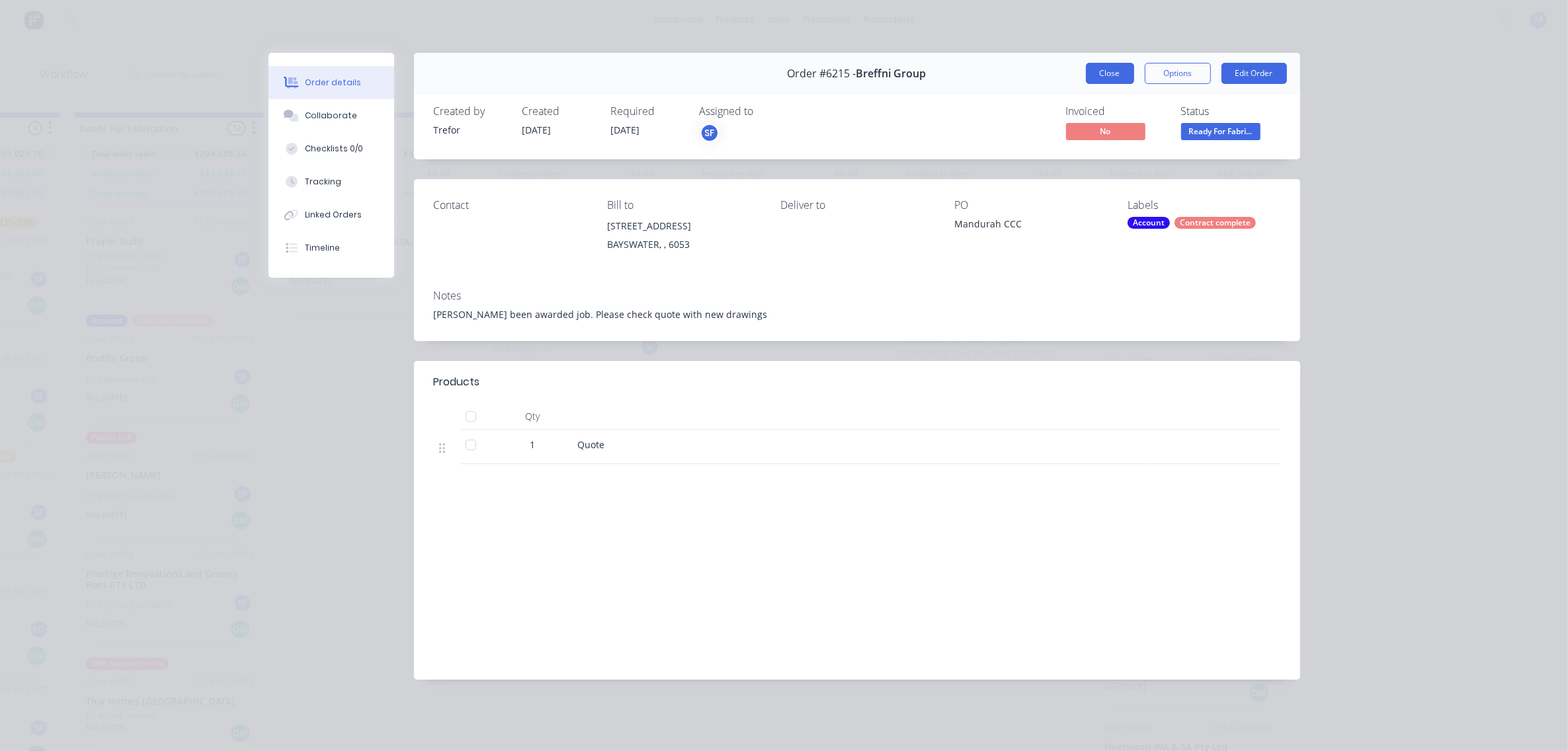
click at [1111, 78] on button "Close" at bounding box center [1110, 73] width 48 height 21
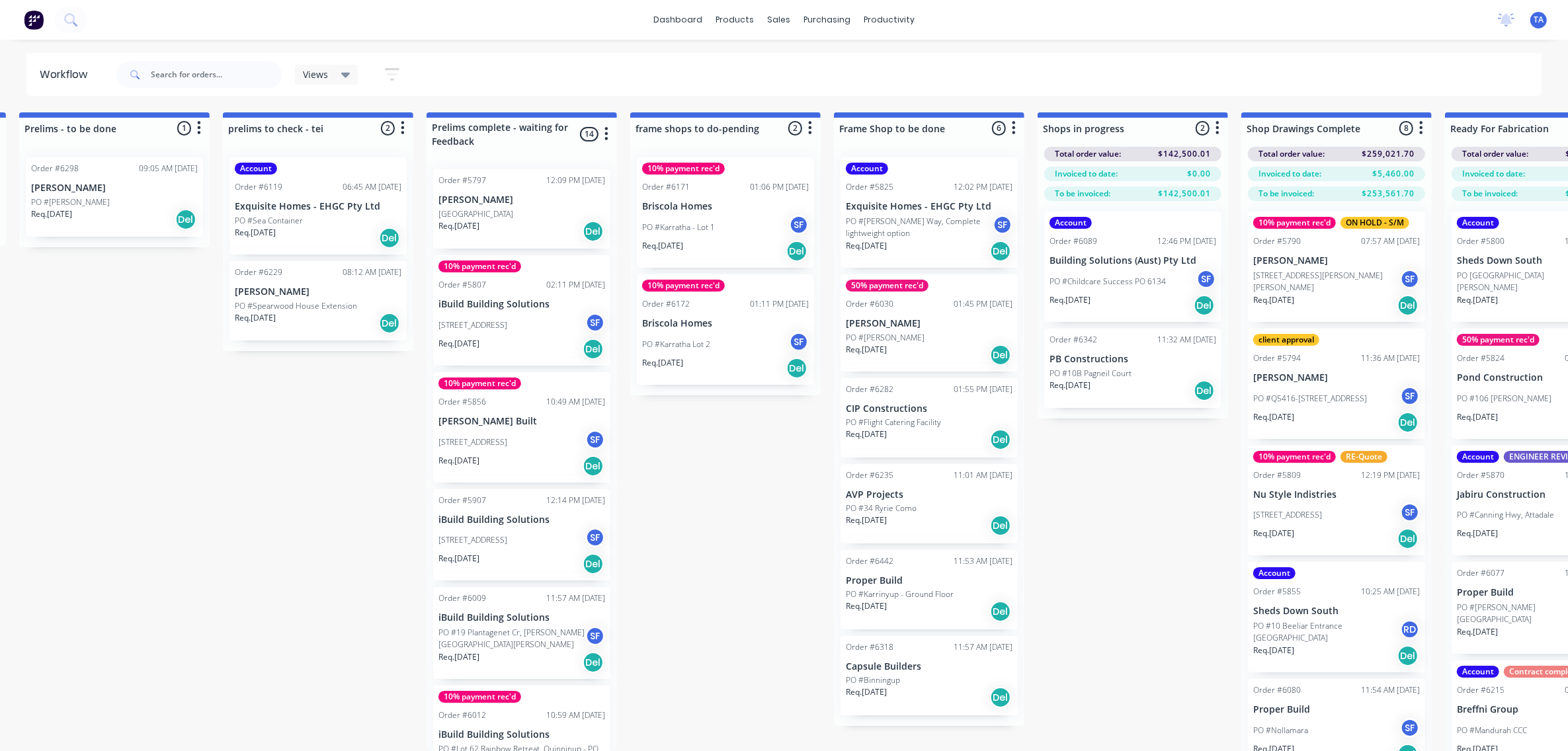
scroll to position [19, 417]
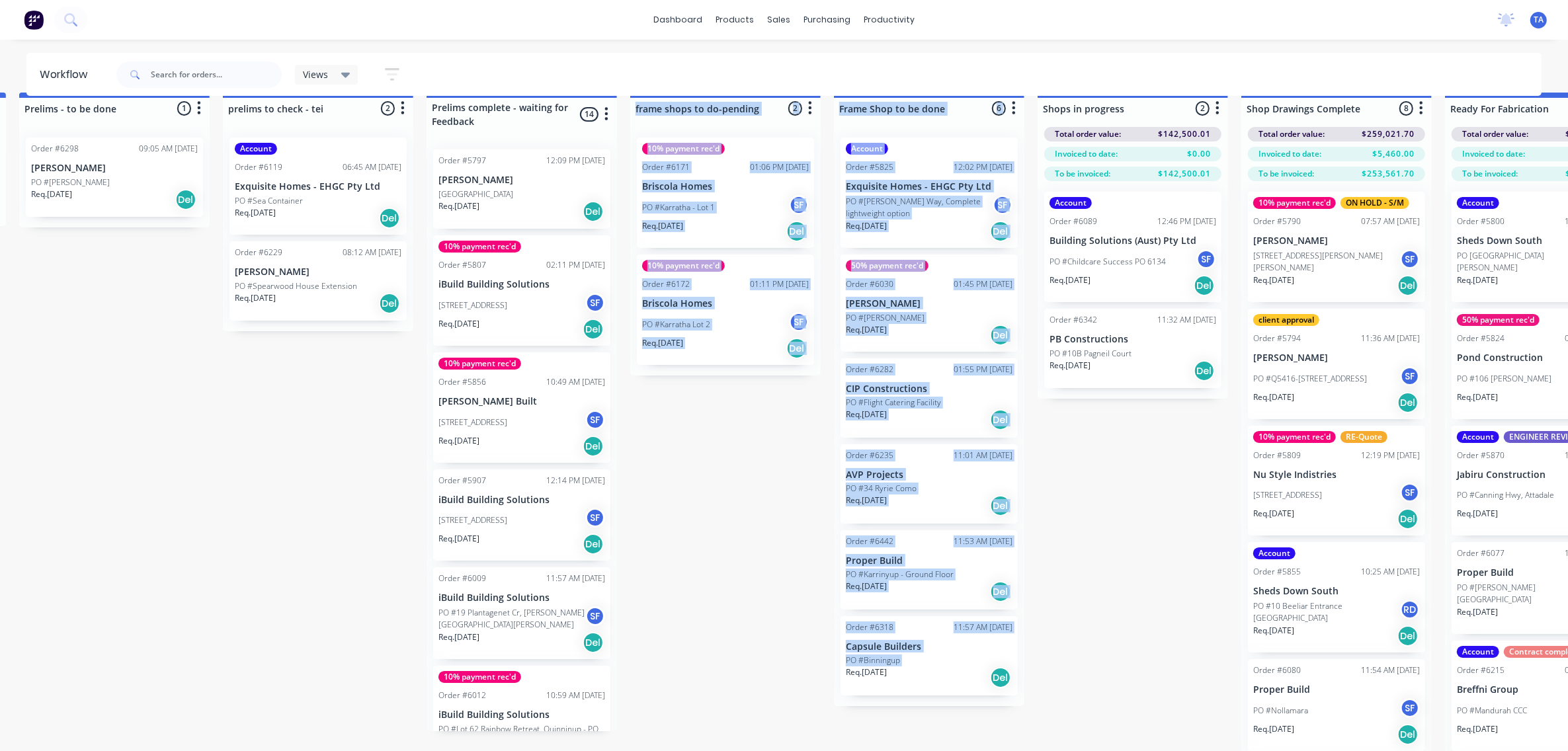
drag, startPoint x: 775, startPoint y: 745, endPoint x: 605, endPoint y: 731, distance: 170.6
click at [605, 731] on div "Submitted 8 Sort By Created date Required date Order number Customer name Most …" at bounding box center [1252, 433] width 3357 height 681
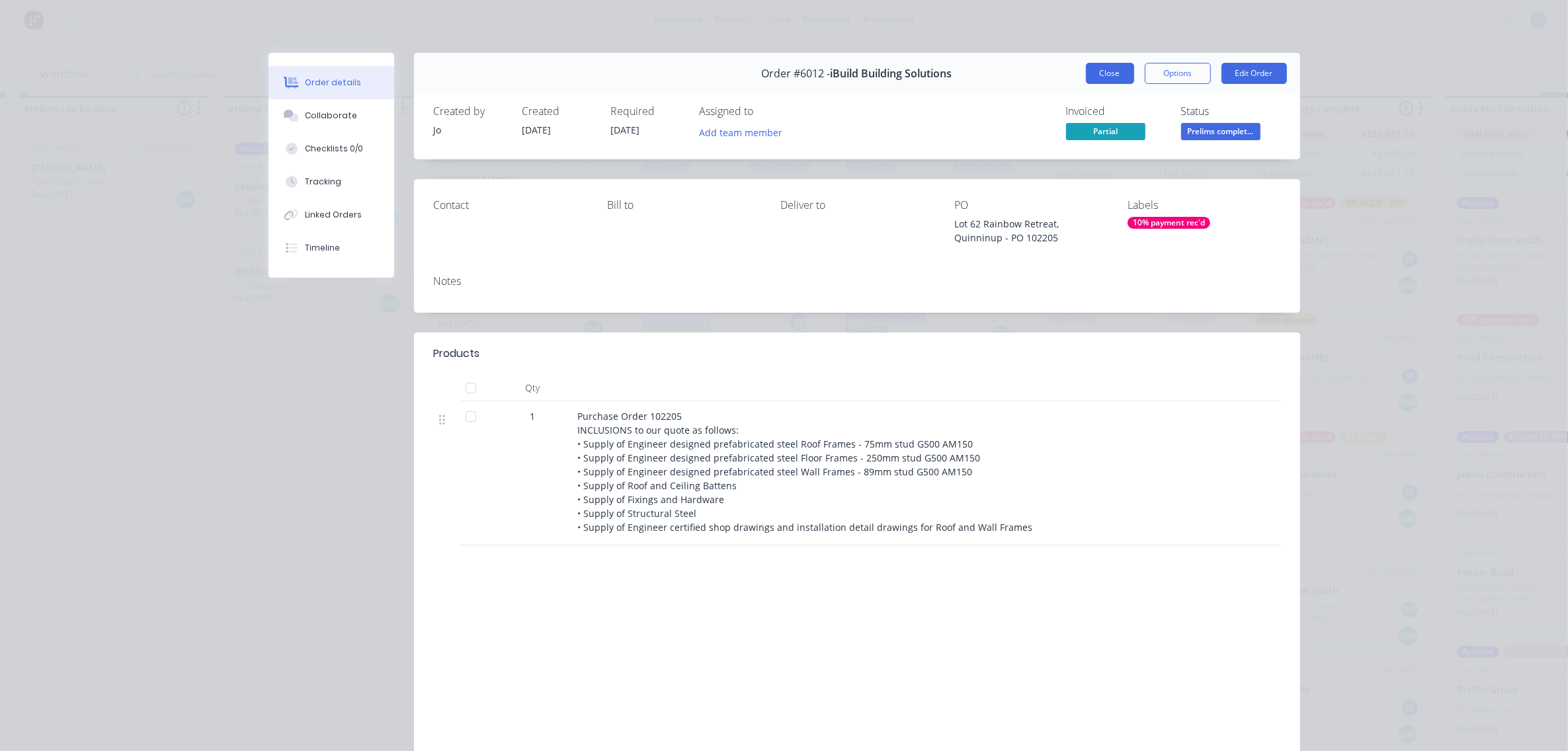
click at [1086, 75] on button "Close" at bounding box center [1110, 73] width 48 height 21
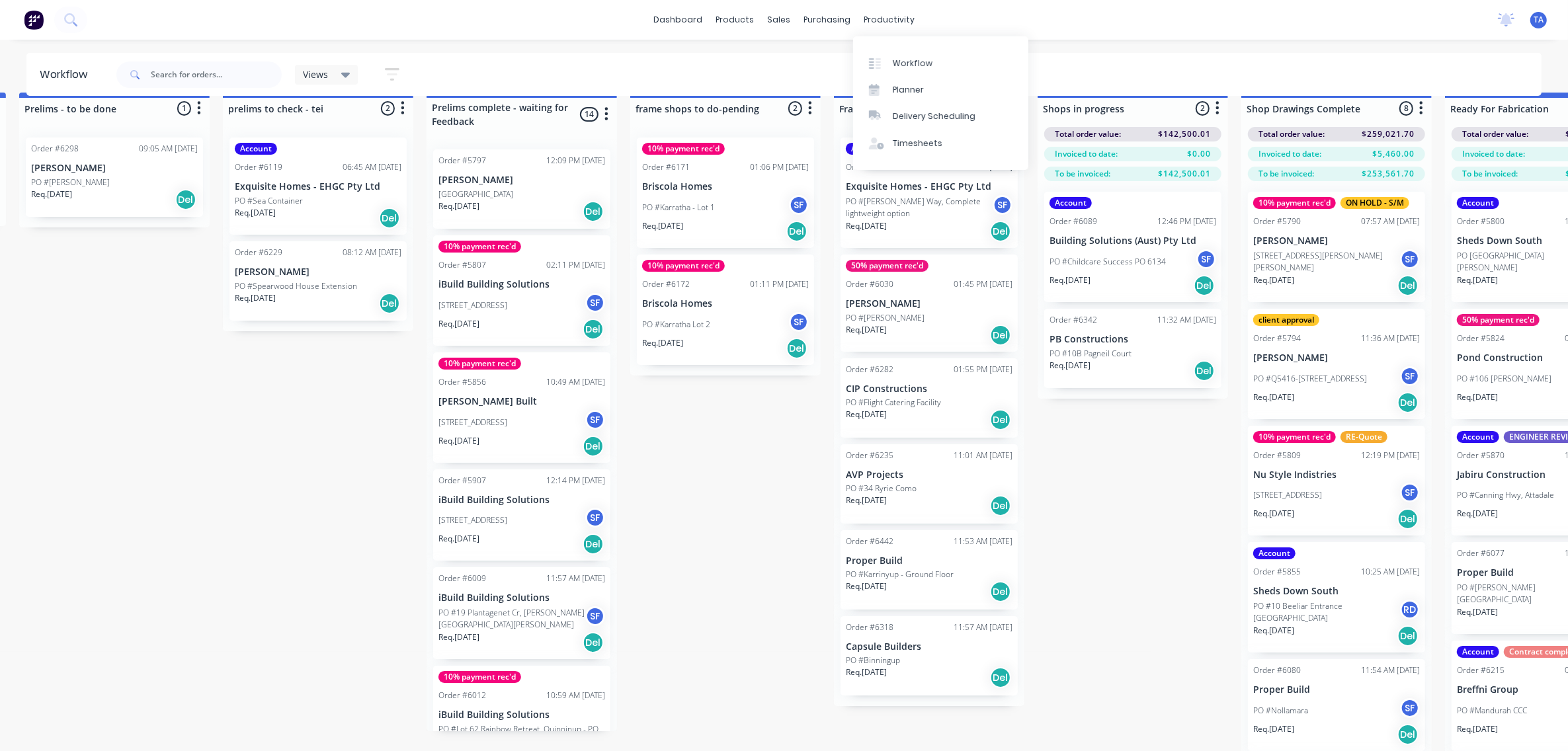
click at [709, 612] on div "Submitted 8 Sort By Created date Required date Order number Customer name Most …" at bounding box center [1252, 433] width 3357 height 681
